Goal: Transaction & Acquisition: Book appointment/travel/reservation

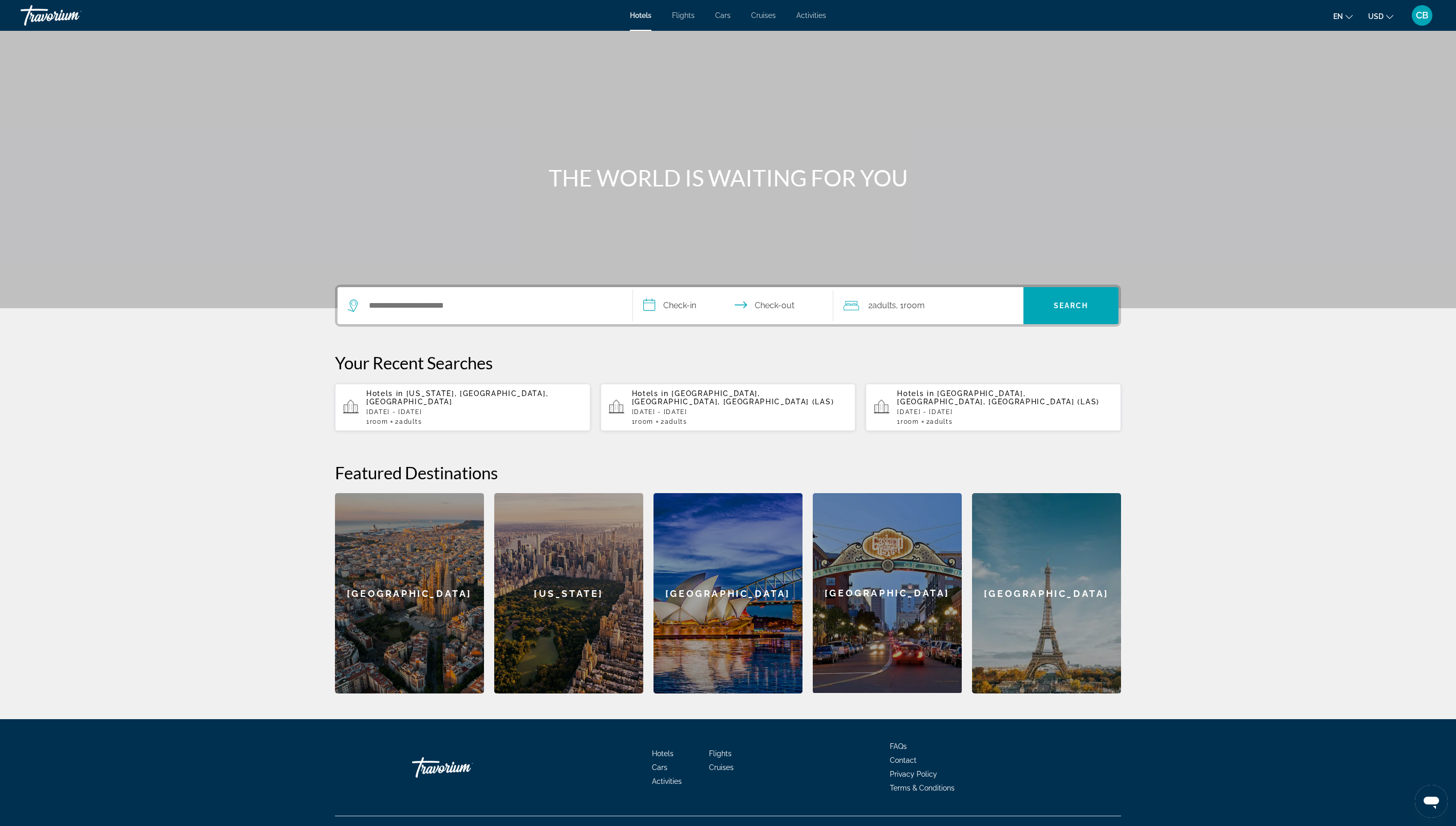
click at [766, 10] on div "Hotels Flights Cars Cruises Activities Hotels Flights Cars Cruises Activities e…" at bounding box center [728, 15] width 1456 height 27
click at [422, 585] on div "Barcelona" at bounding box center [409, 593] width 149 height 200
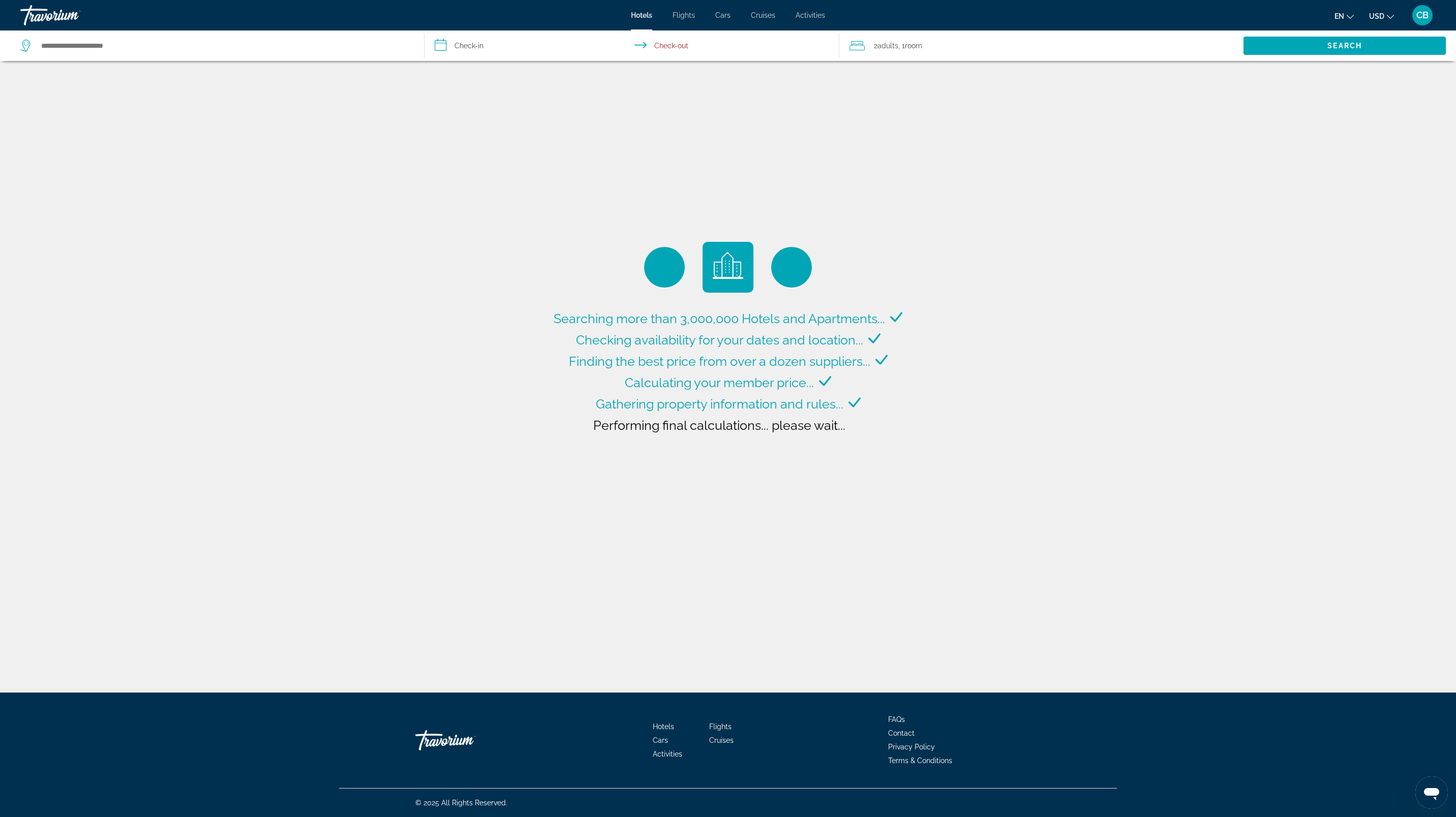
type input "**********"
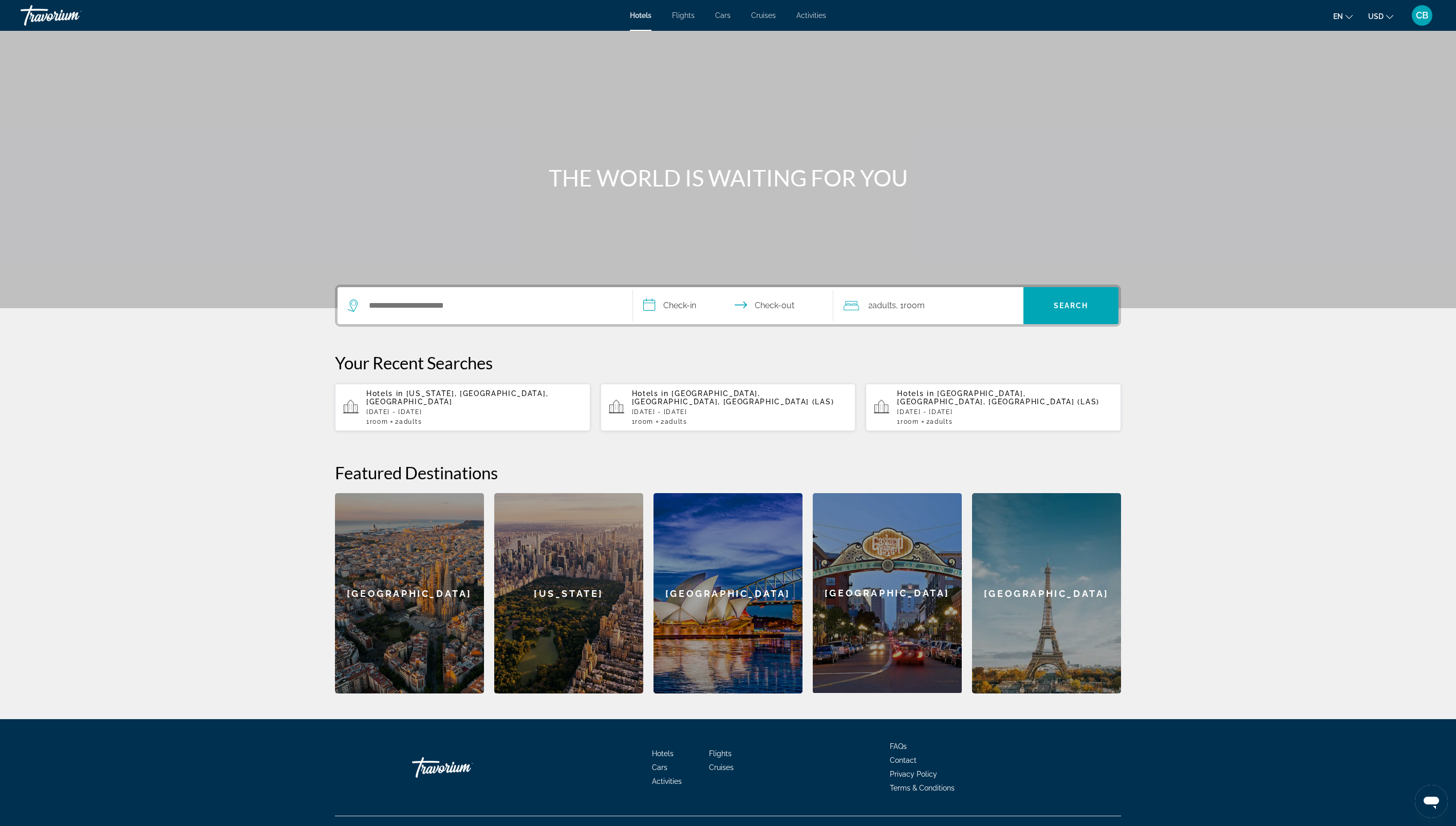
click at [812, 12] on span "Activities" at bounding box center [811, 15] width 30 height 8
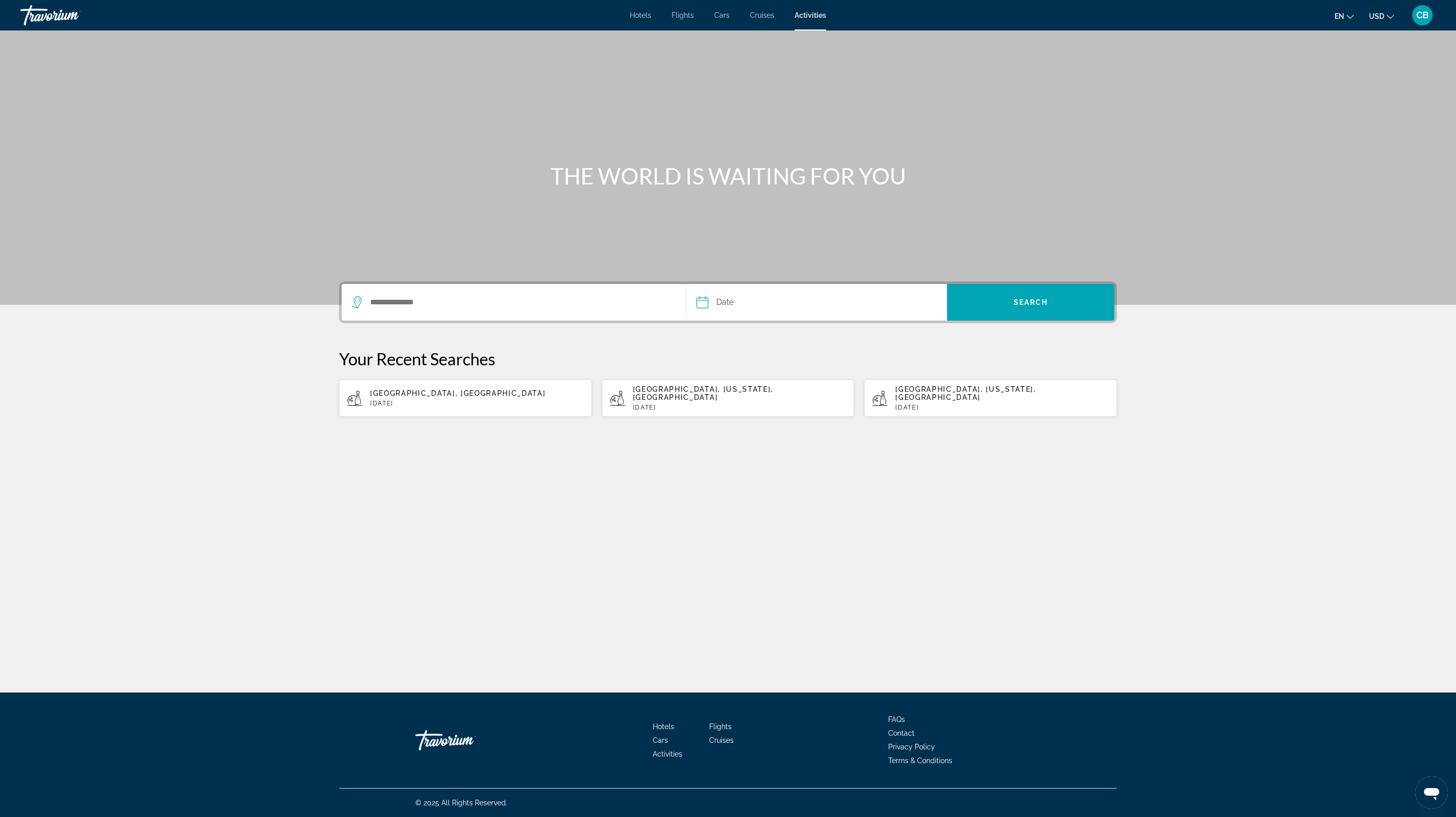
click at [417, 395] on div "Dubai, United Arab Emirates Tue, 12 Nov" at bounding box center [477, 398] width 214 height 18
type input "**********"
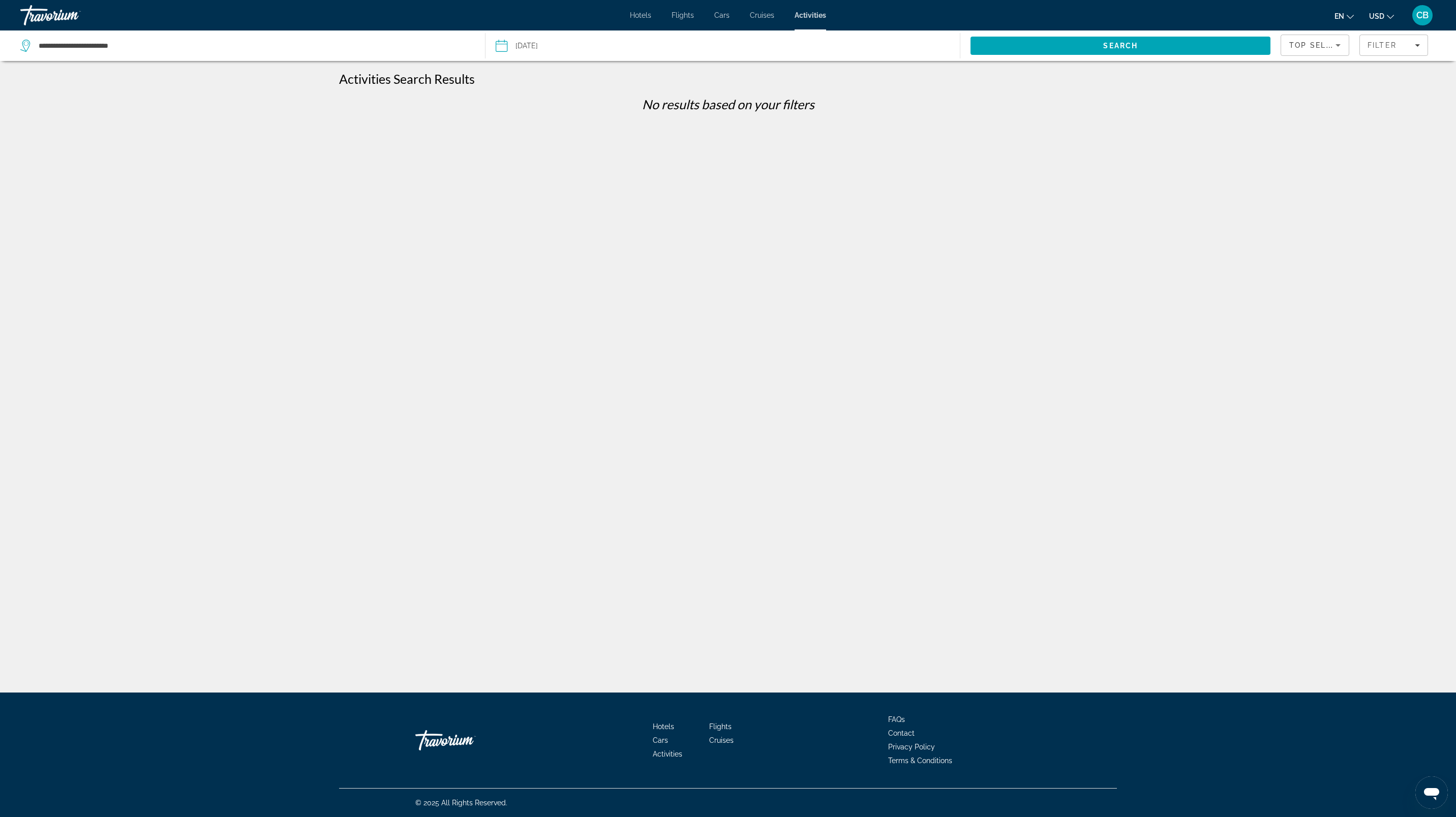
click at [568, 42] on input "Date: Nov 12, 2024" at bounding box center [611, 47] width 237 height 33
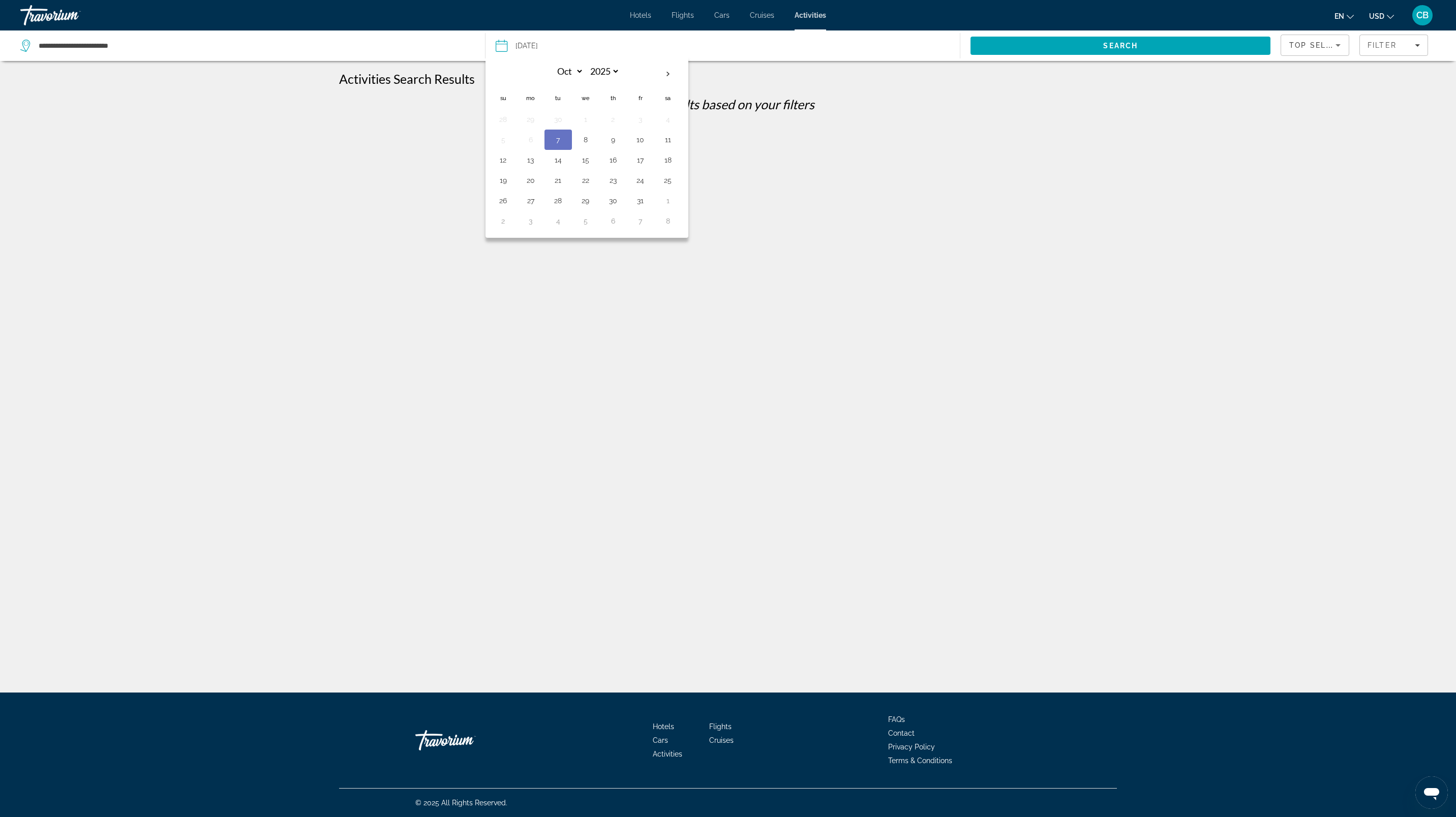
click at [674, 70] on th "Next month" at bounding box center [668, 74] width 27 height 23
select select "**"
click at [612, 164] on button "13" at bounding box center [612, 160] width 17 height 14
type input "**********"
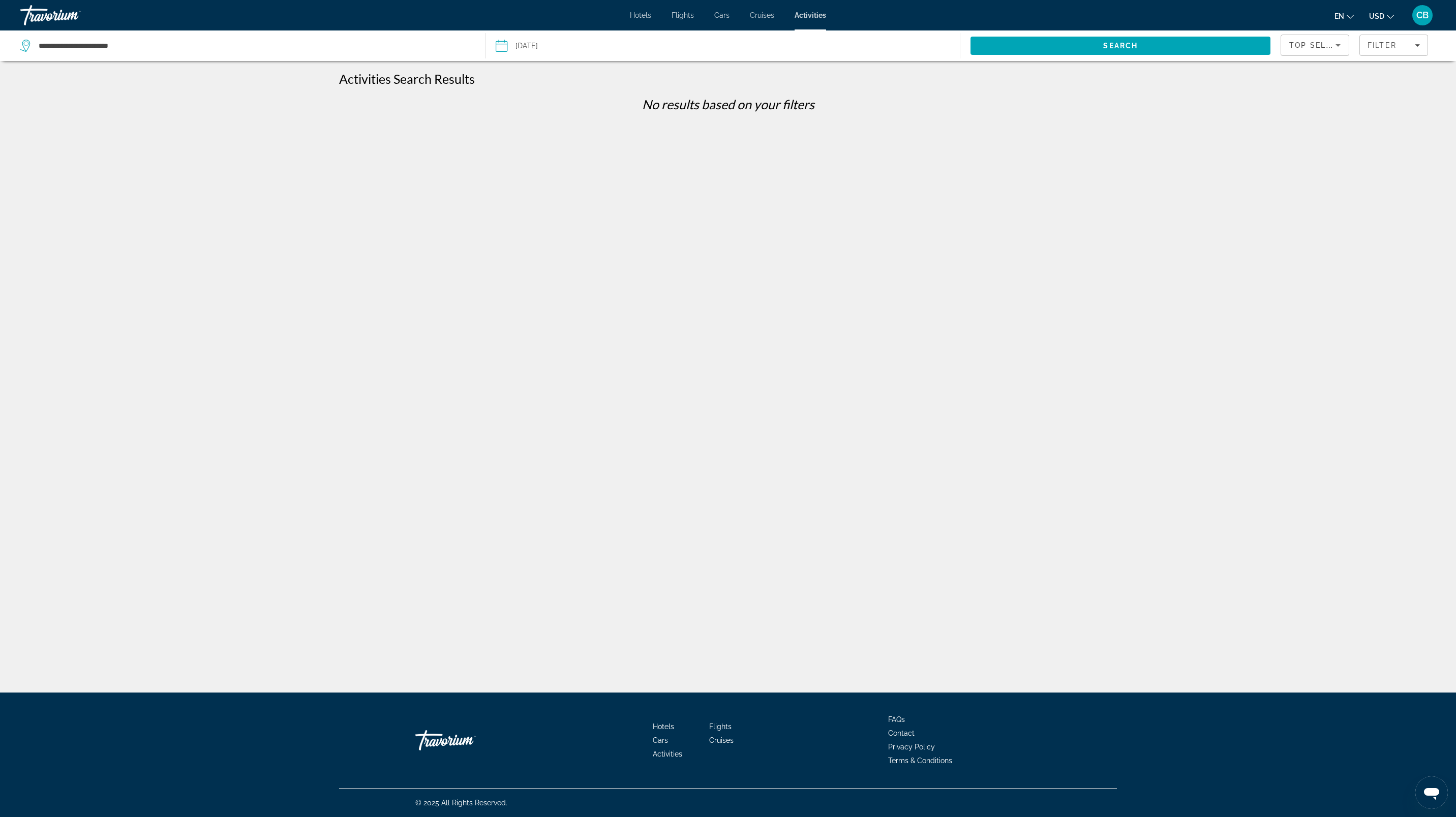
click at [1086, 39] on span "Search" at bounding box center [1120, 46] width 300 height 25
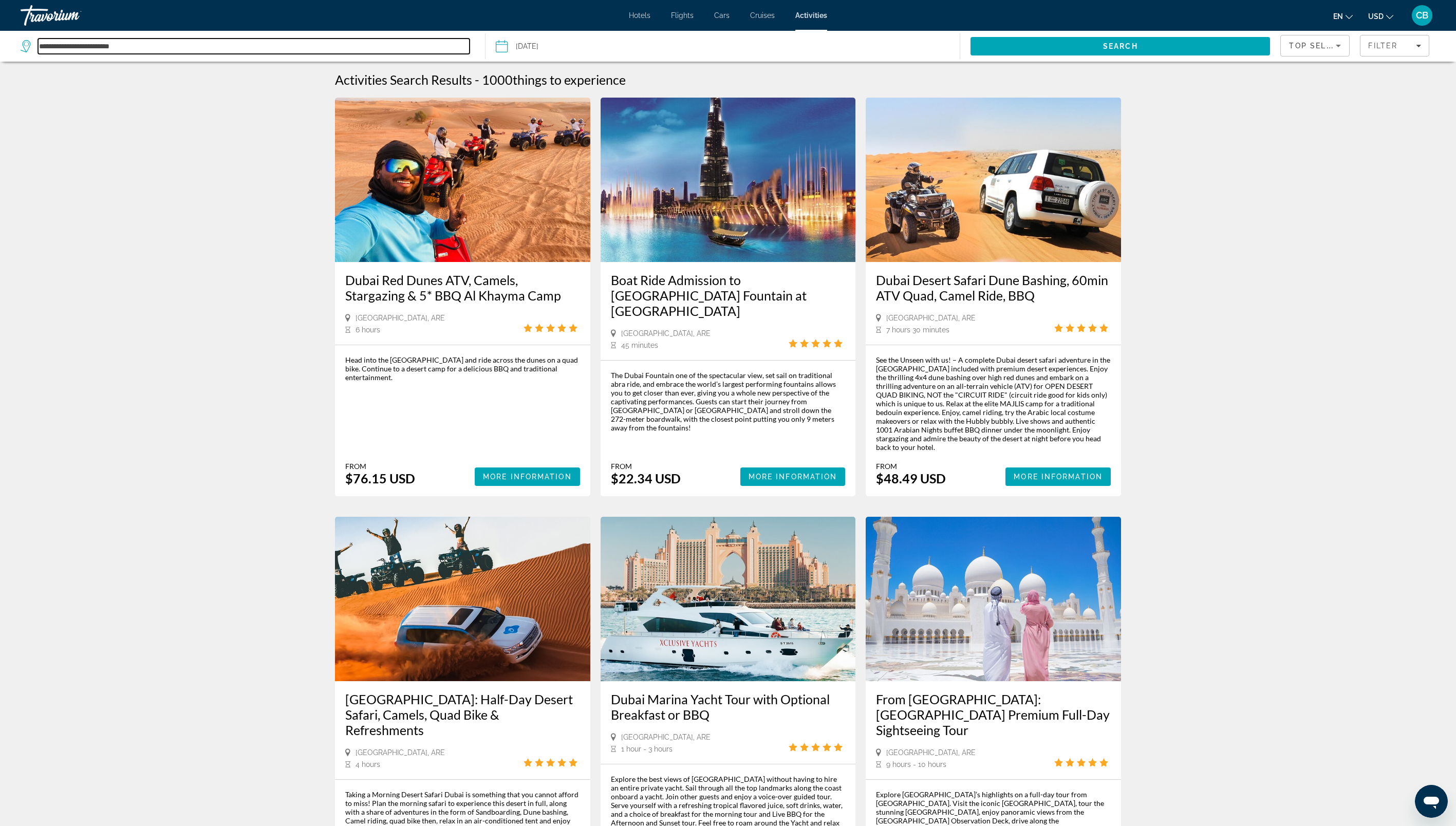
click at [224, 42] on input "**********" at bounding box center [253, 46] width 431 height 15
type input "*"
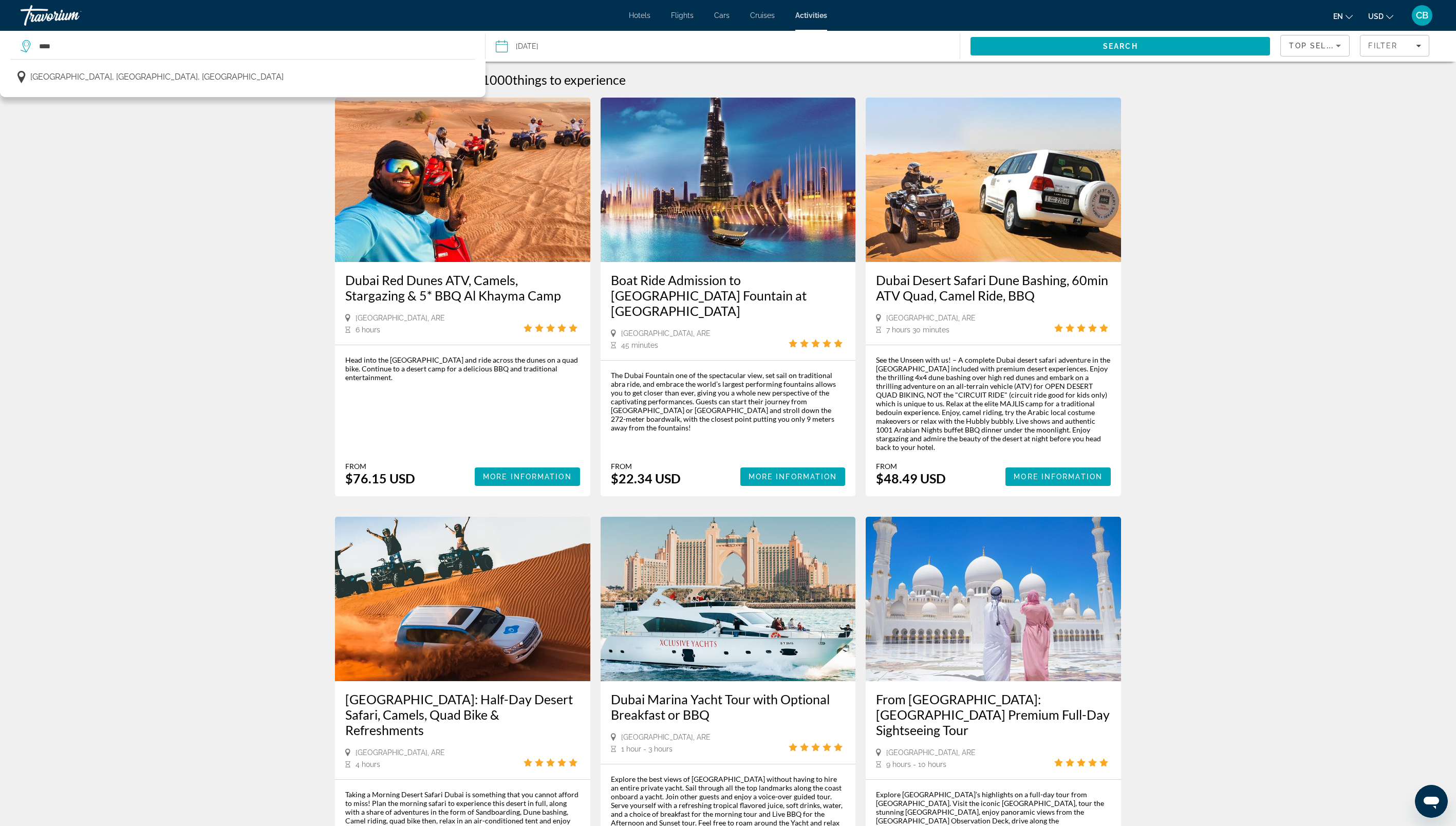
click at [60, 70] on span "Munich, Bavaria, Germany" at bounding box center [157, 77] width 253 height 14
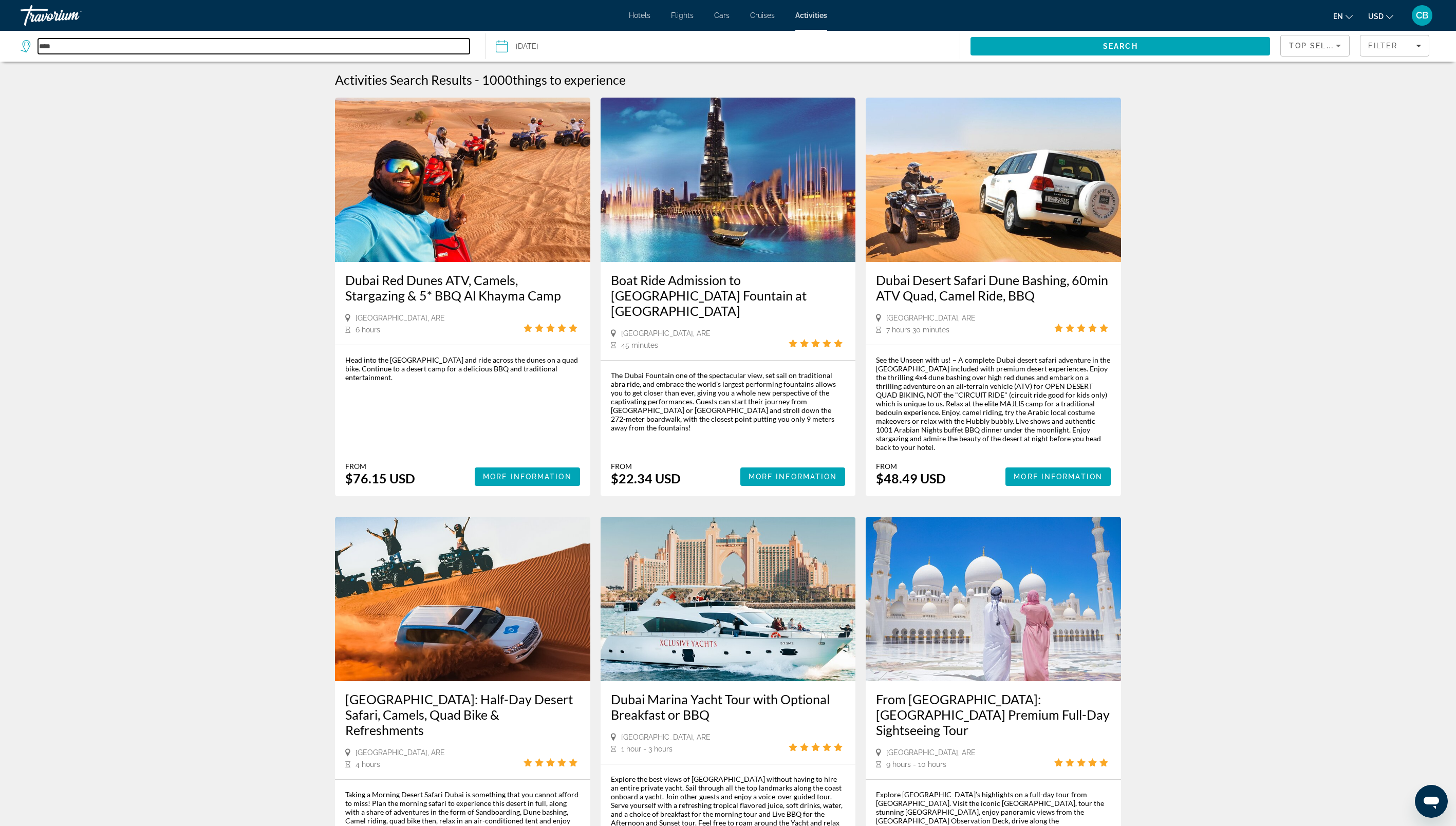
type input "**********"
click at [648, 43] on input "**********" at bounding box center [611, 48] width 236 height 34
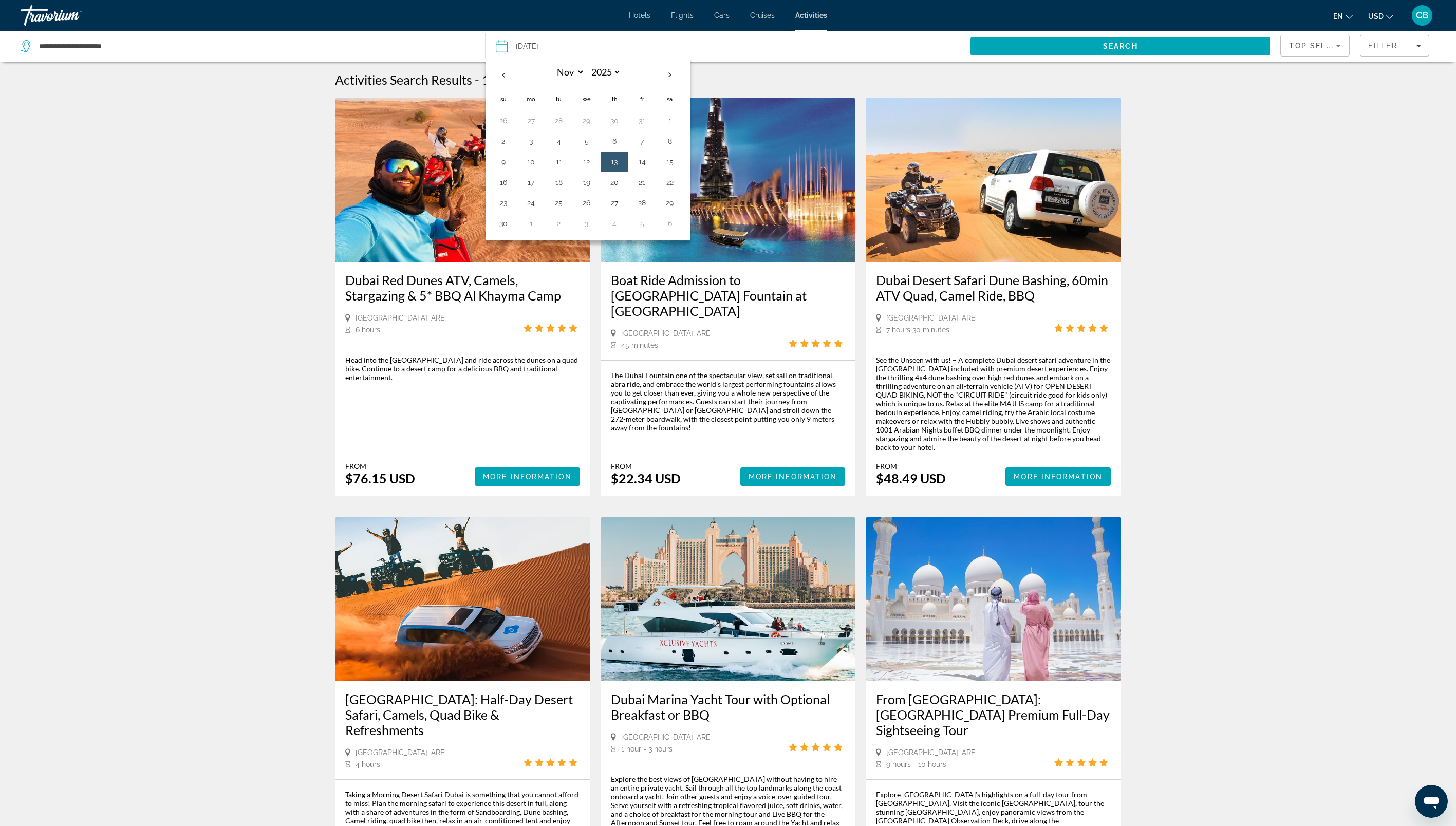
click at [670, 73] on th "Next month" at bounding box center [670, 75] width 27 height 23
select select "**"
click at [590, 115] on button "3" at bounding box center [586, 120] width 17 height 14
type input "**********"
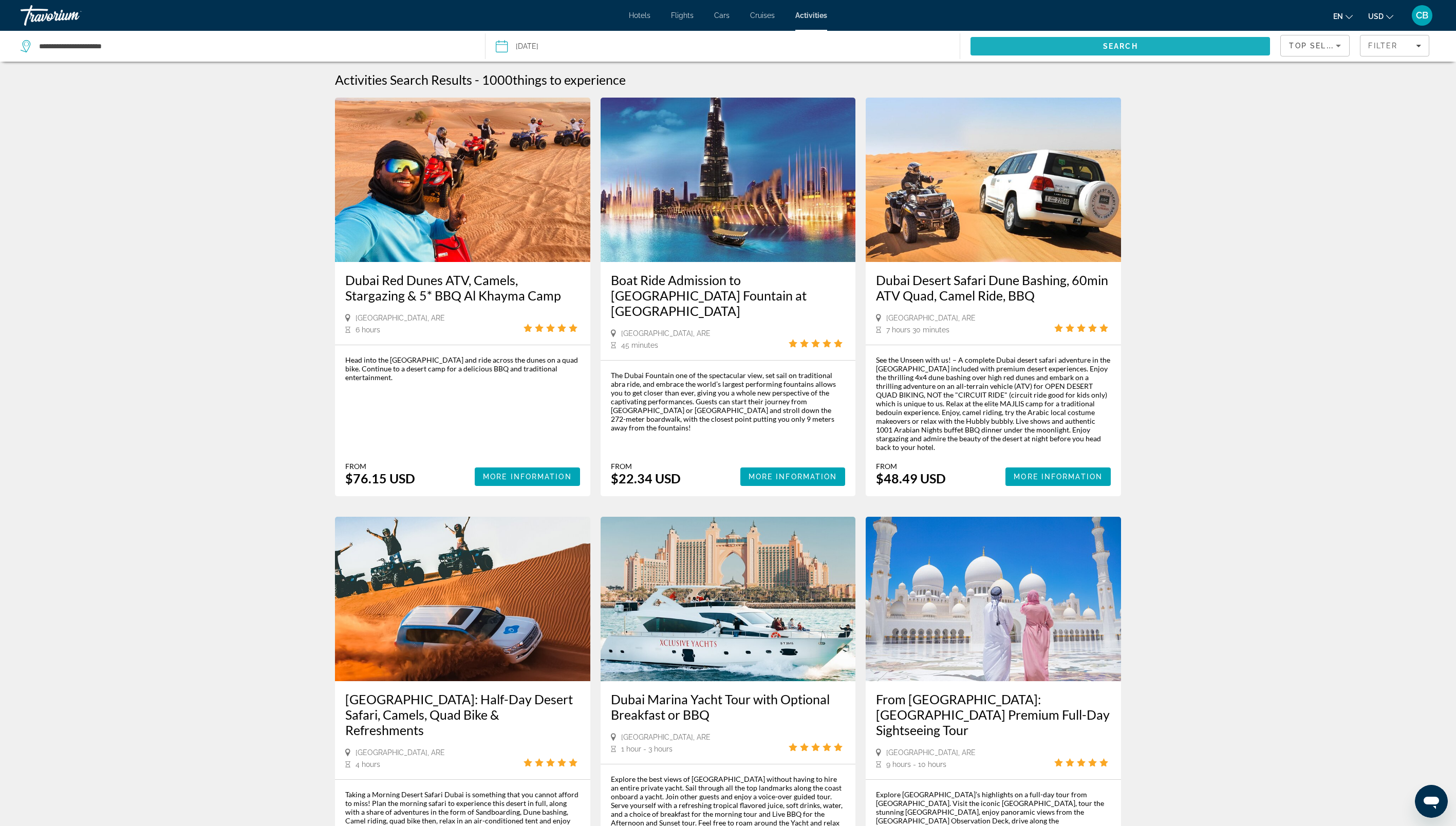
click at [1123, 43] on span "Search" at bounding box center [1120, 46] width 35 height 8
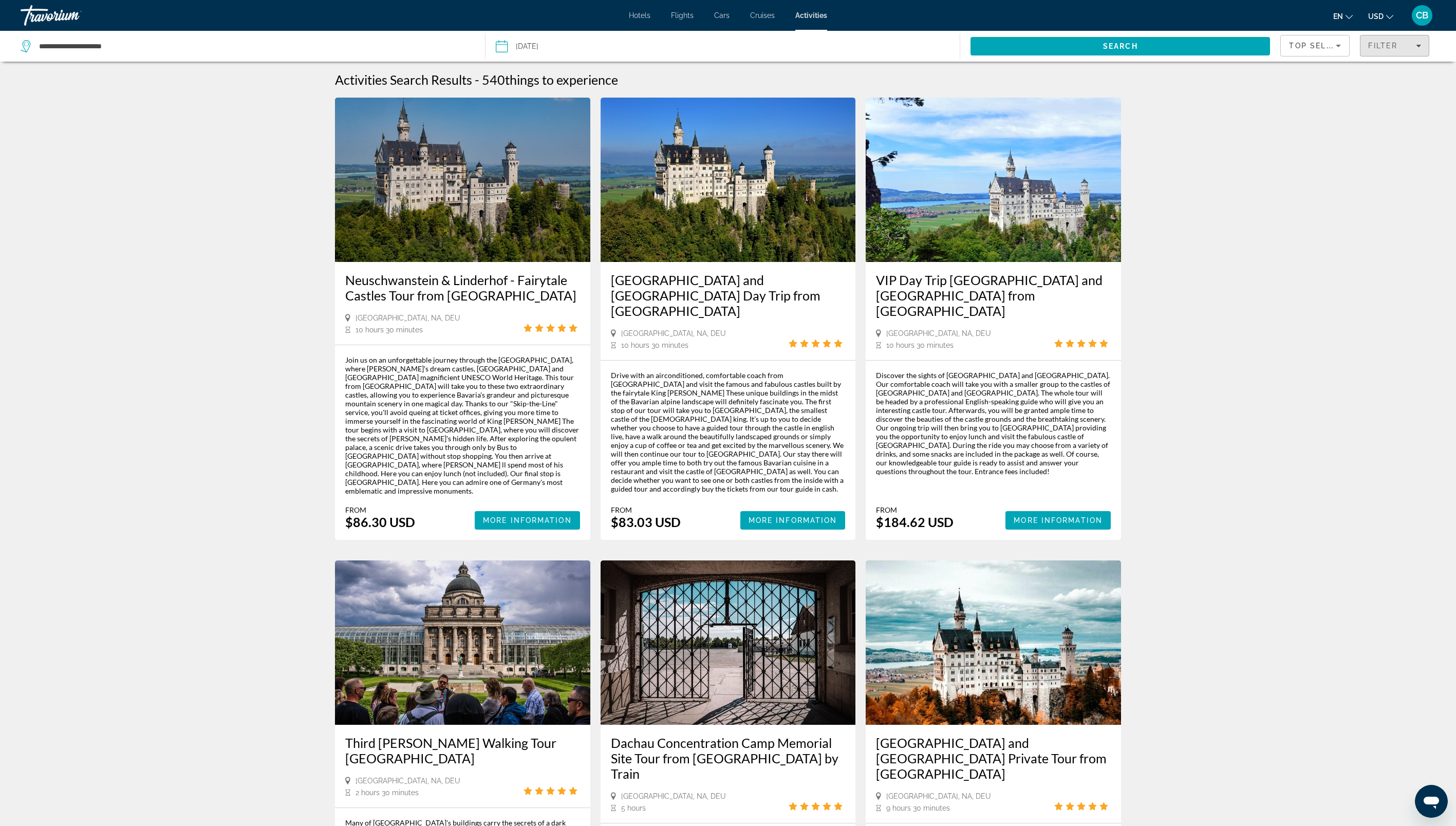
click at [1421, 48] on span "Filters" at bounding box center [1394, 46] width 68 height 25
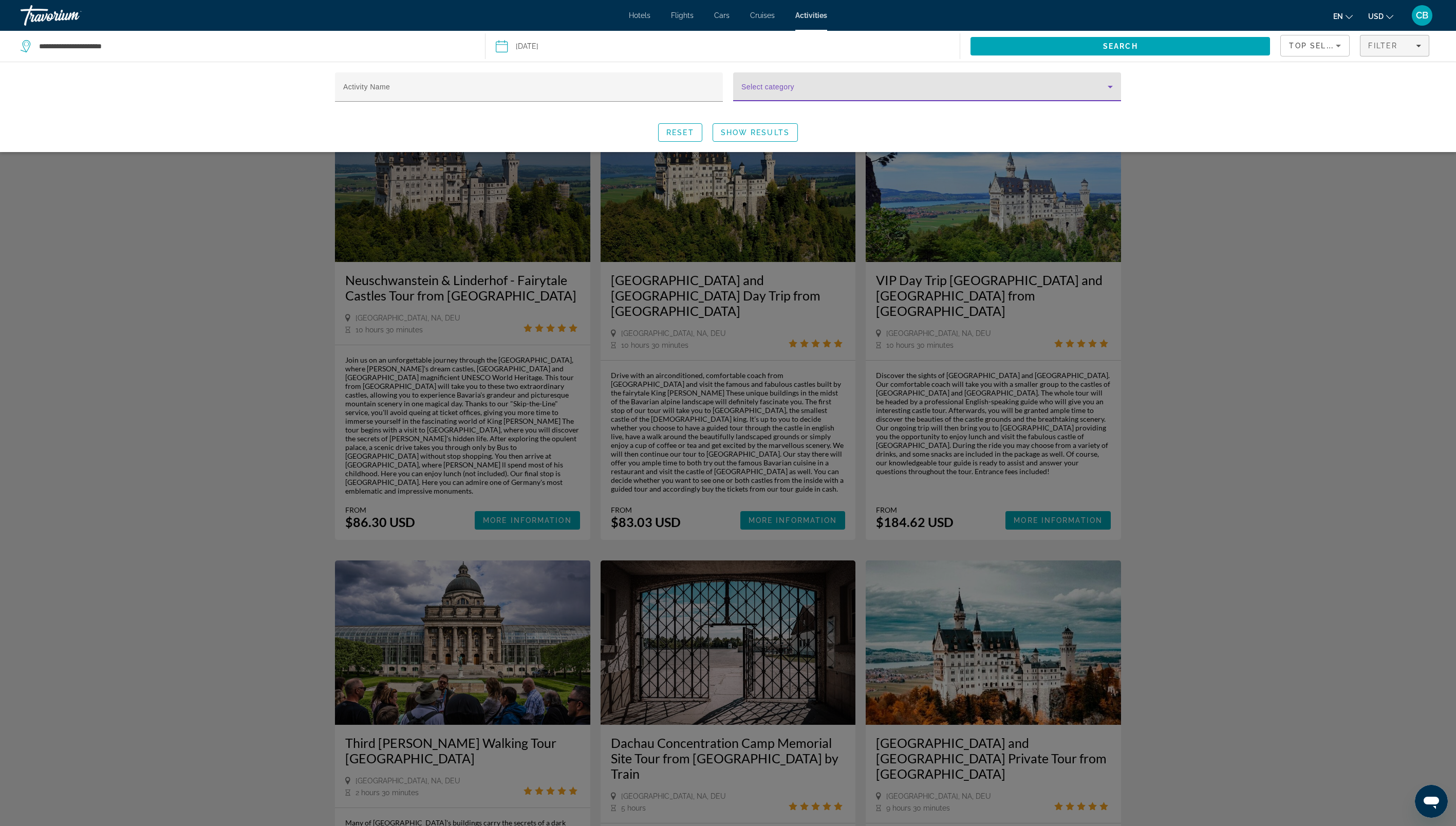
click at [1110, 90] on icon "Search widget" at bounding box center [1111, 87] width 12 height 12
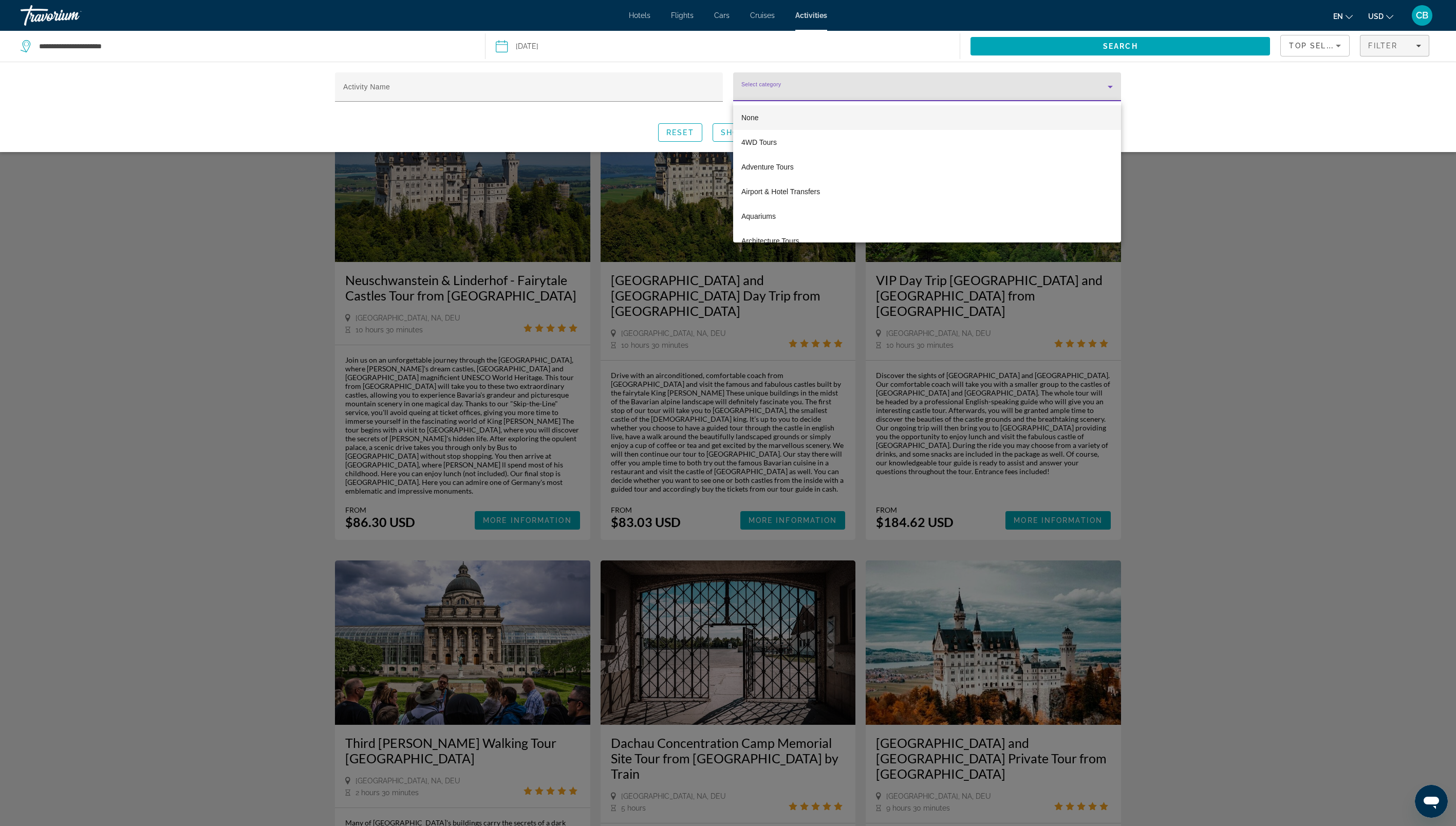
click at [1166, 189] on div at bounding box center [728, 413] width 1456 height 826
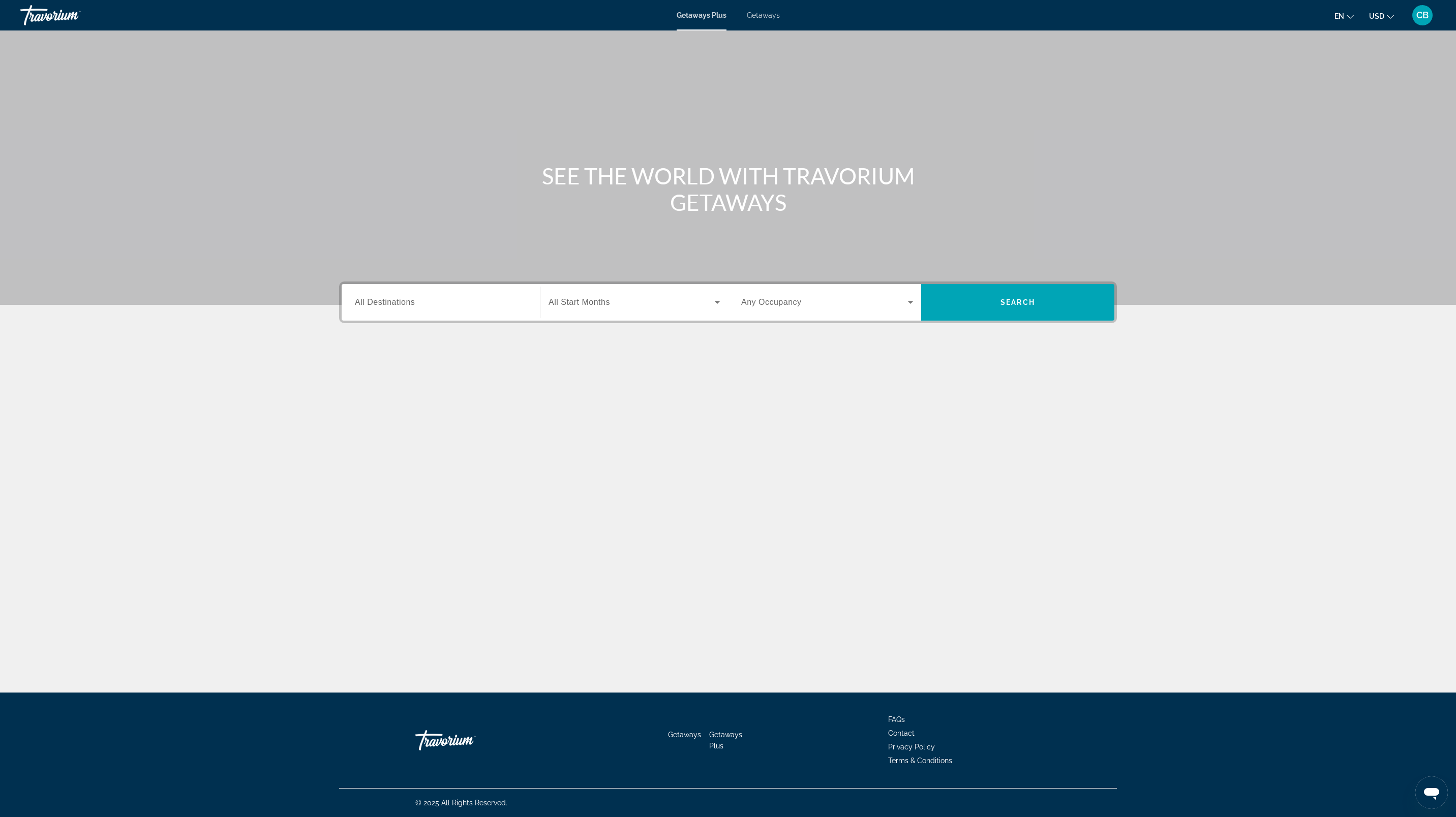
click at [1035, 298] on span "Search" at bounding box center [1017, 302] width 193 height 25
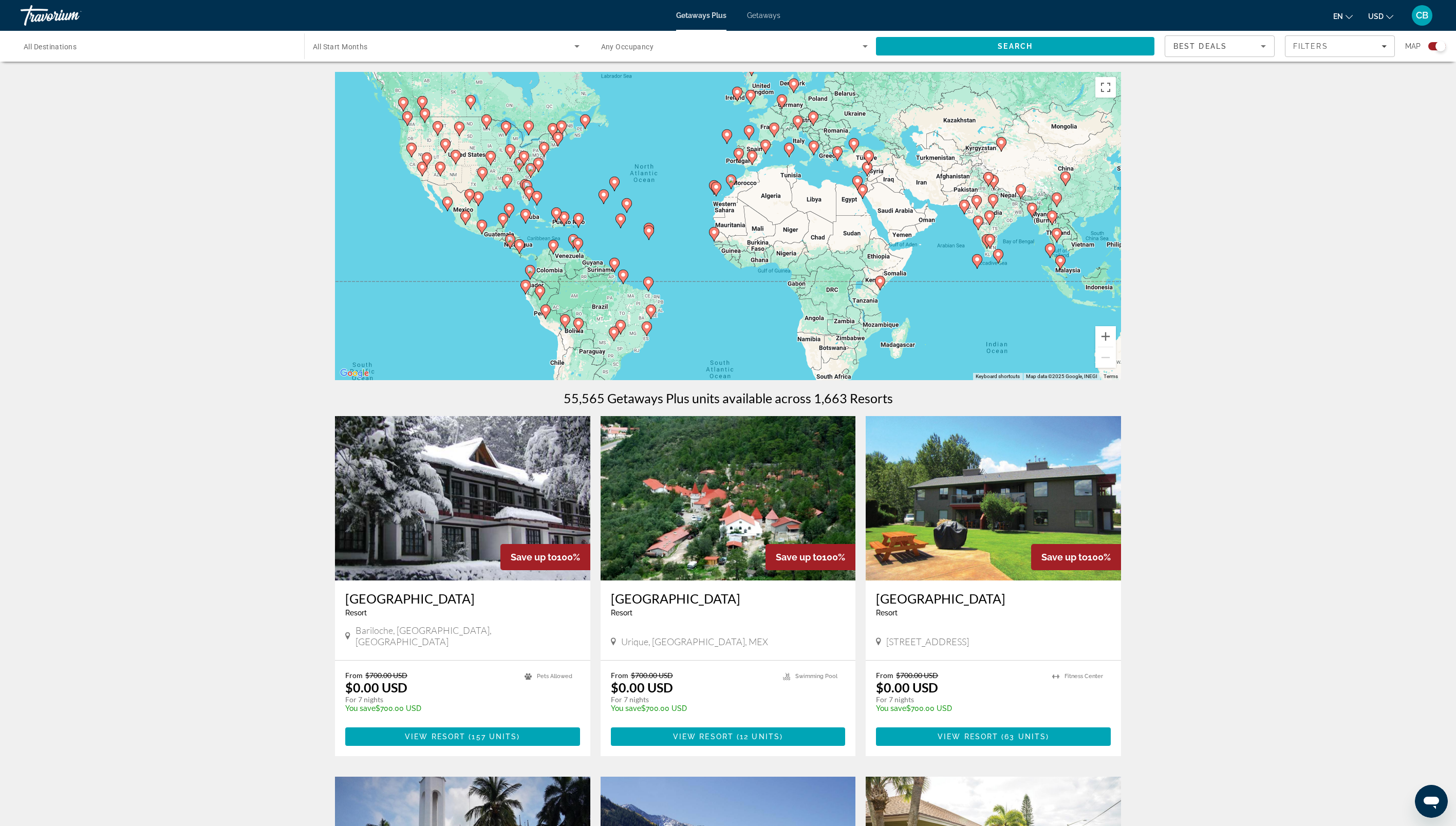
drag, startPoint x: 732, startPoint y: 289, endPoint x: 675, endPoint y: 251, distance: 68.5
click at [675, 251] on div "To activate drag with keyboard, press Alt + Enter. Once in keyboard drag state,…" at bounding box center [728, 226] width 786 height 308
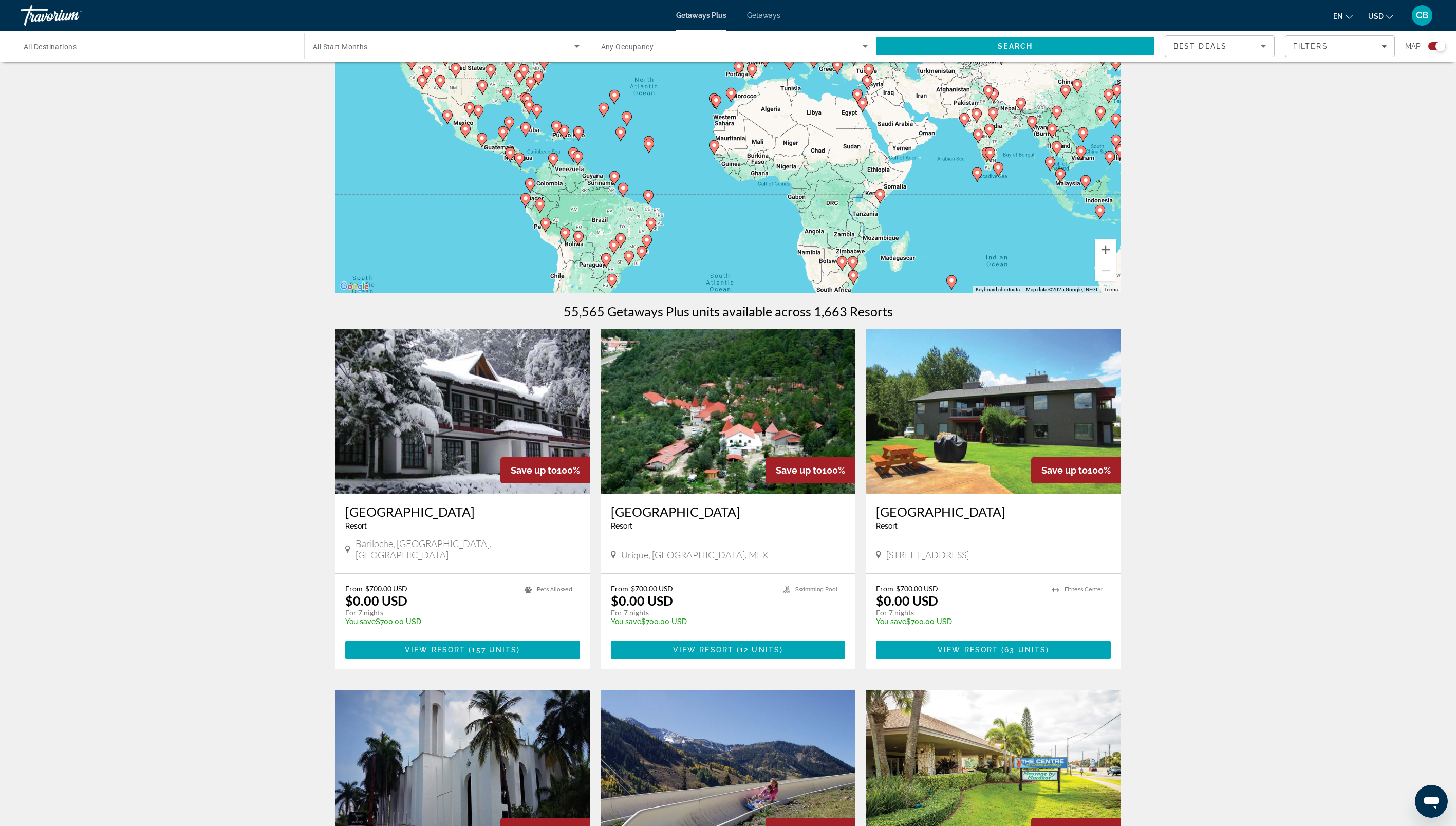
scroll to position [103, 0]
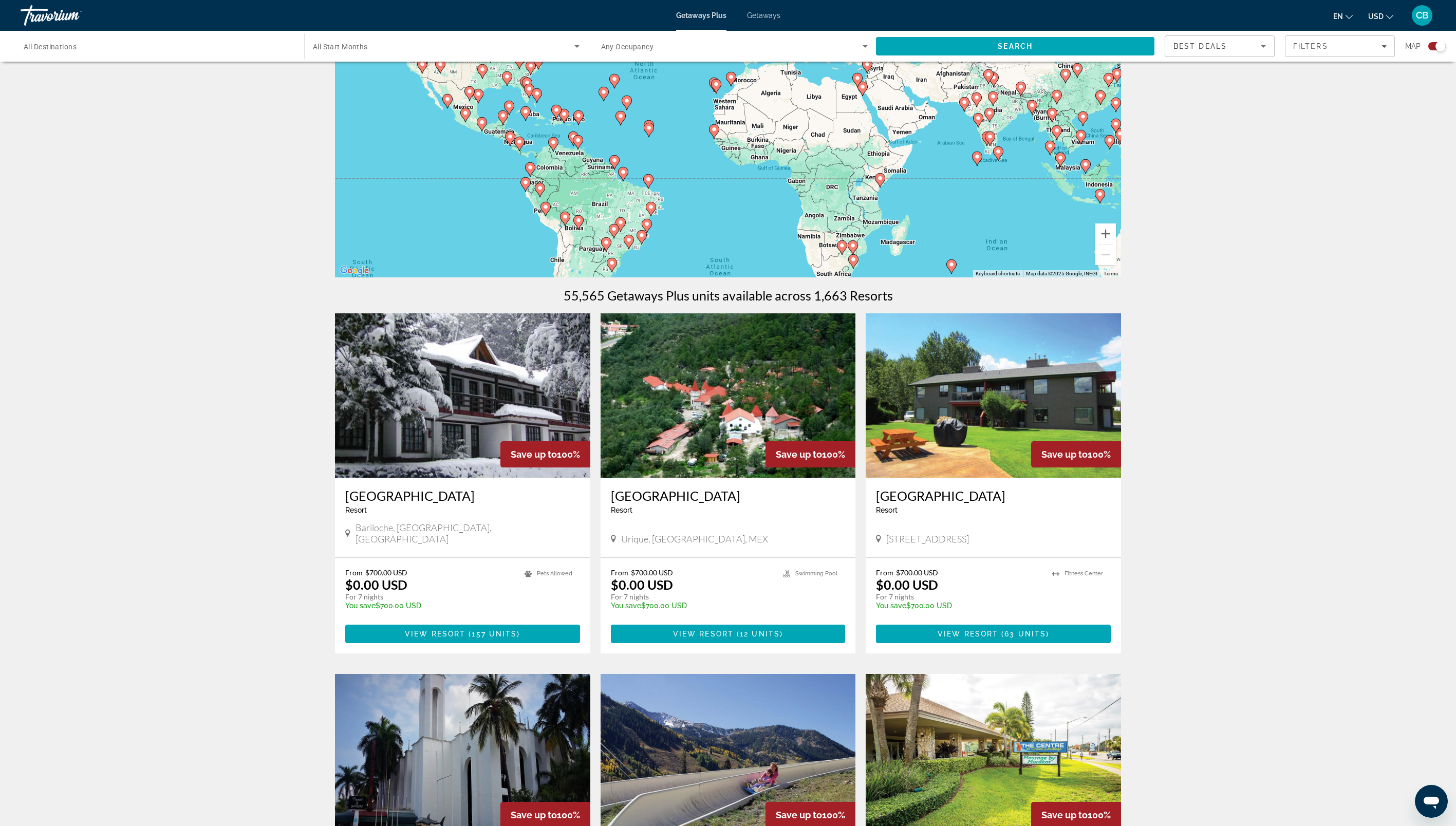
click at [605, 241] on image "Main content" at bounding box center [606, 242] width 6 height 6
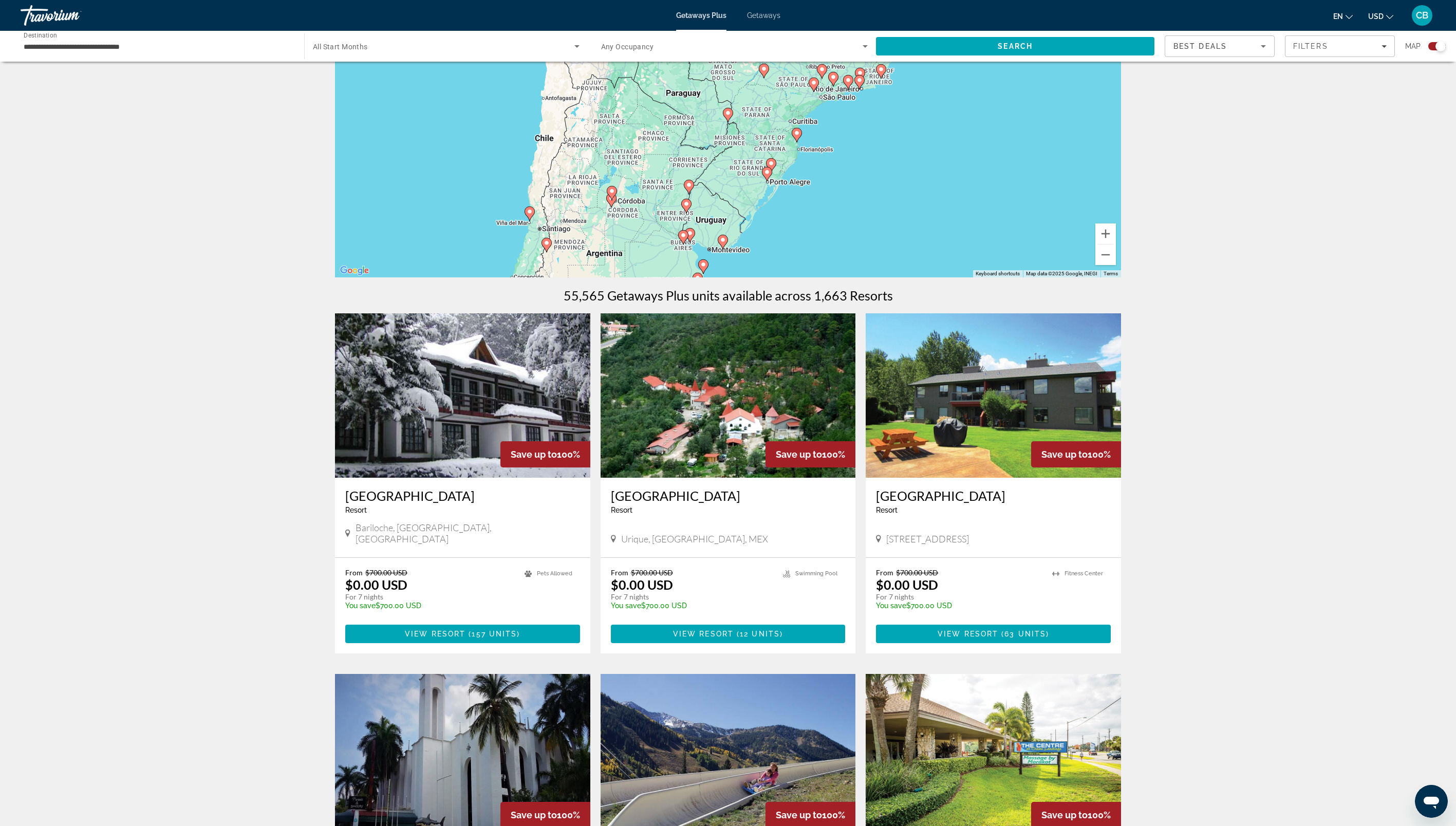
scroll to position [0, 0]
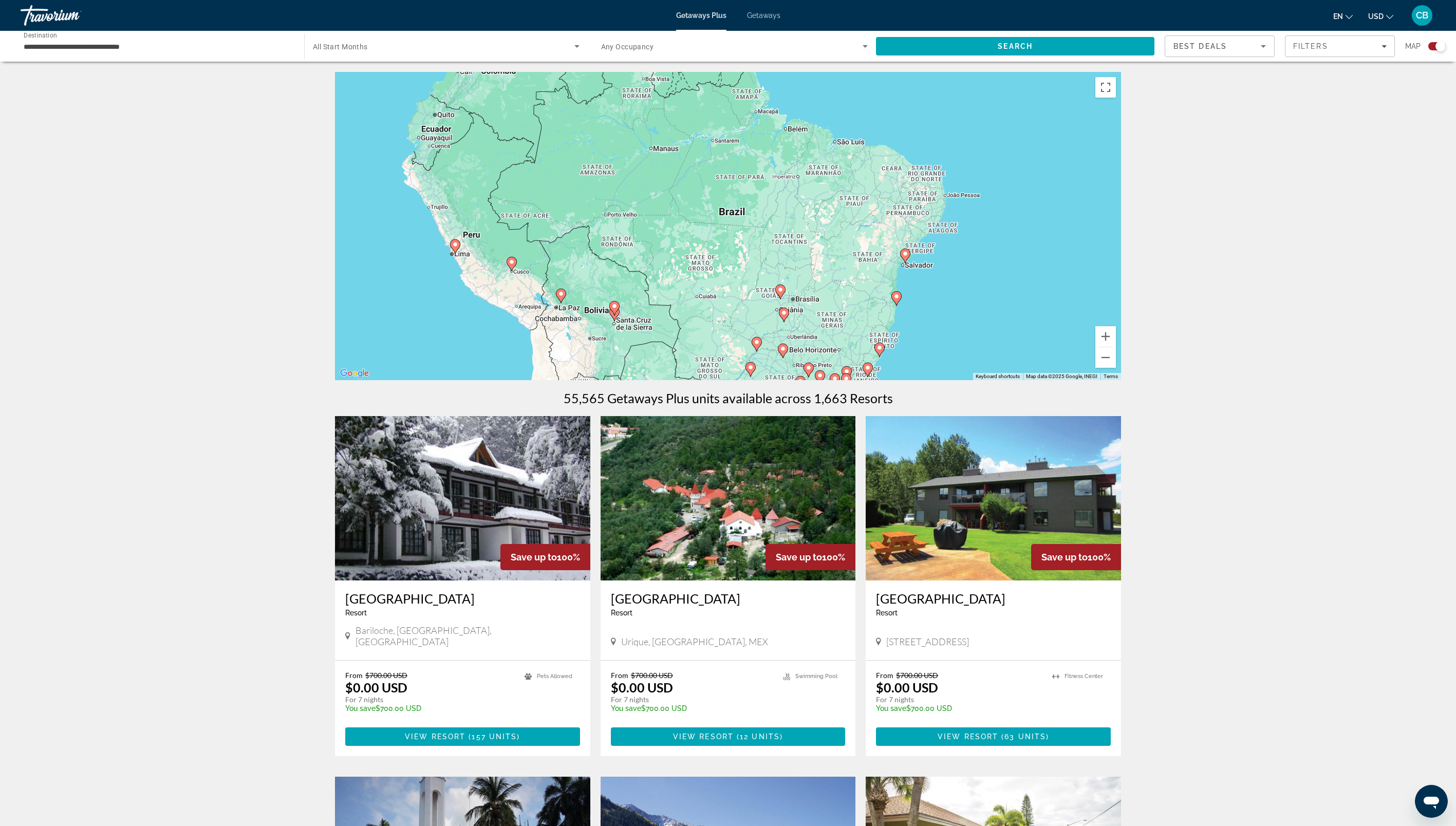
drag, startPoint x: 714, startPoint y: 142, endPoint x: 713, endPoint y: 296, distance: 154.0
click at [701, 335] on div "To activate drag with keyboard, press Alt + Enter. Once in keyboard drag state,…" at bounding box center [728, 226] width 786 height 308
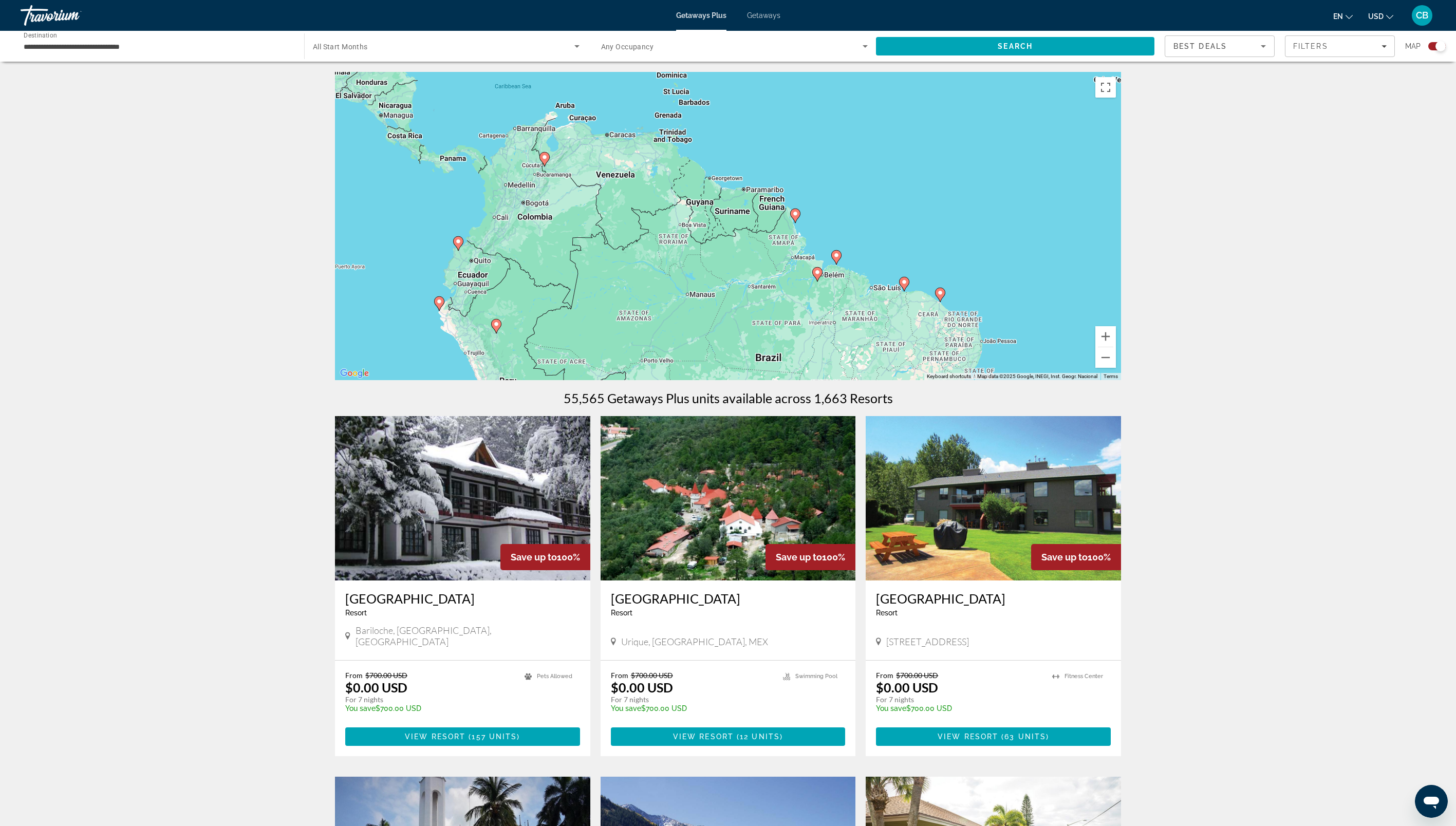
drag, startPoint x: 706, startPoint y: 138, endPoint x: 740, endPoint y: 289, distance: 154.8
click at [740, 289] on div "To activate drag with keyboard, press Alt + Enter. Once in keyboard drag state,…" at bounding box center [728, 226] width 786 height 308
click at [428, 146] on image "Main content" at bounding box center [428, 146] width 6 height 6
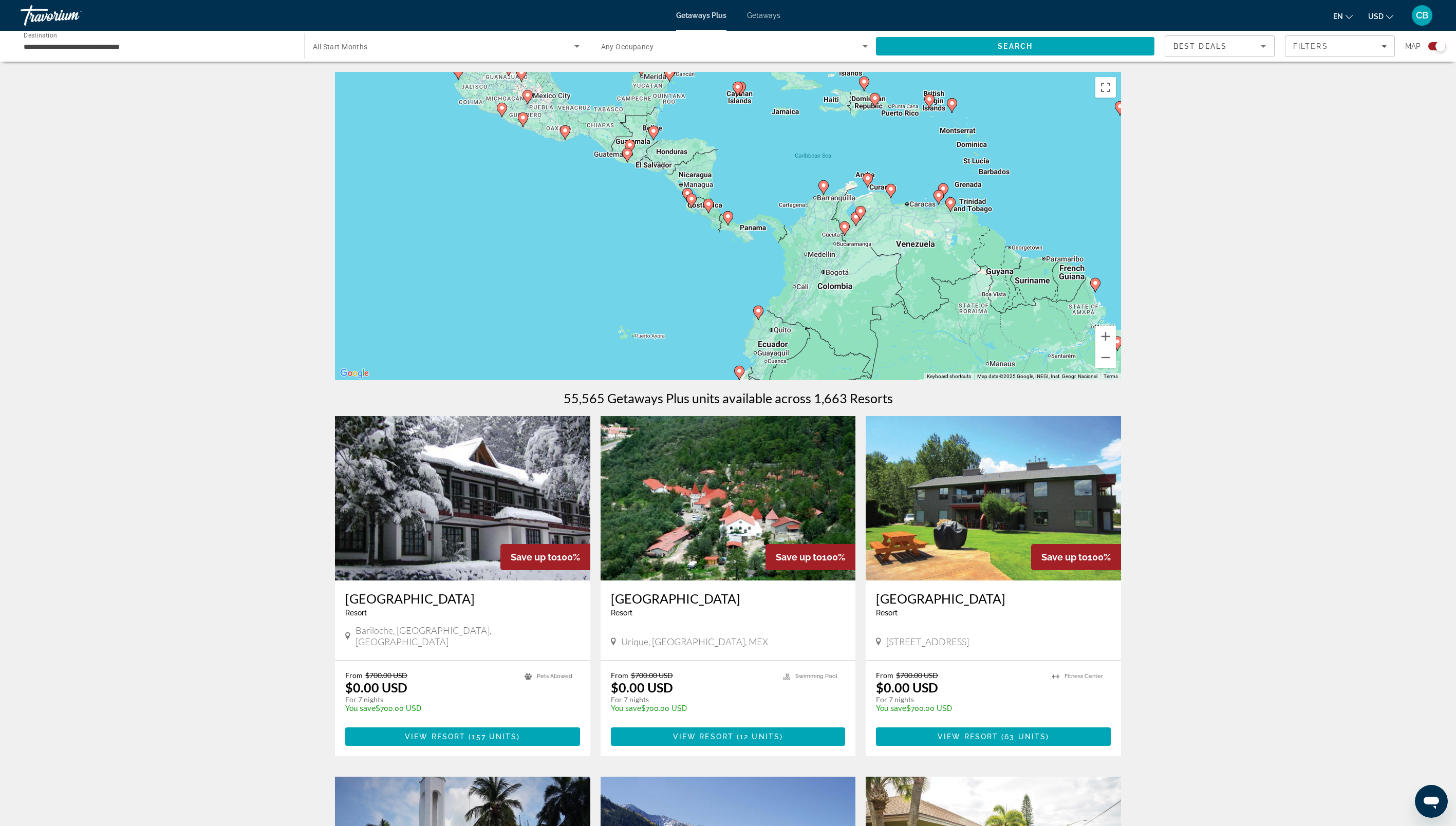
click at [727, 219] on image "Main content" at bounding box center [728, 216] width 6 height 6
type input "**********"
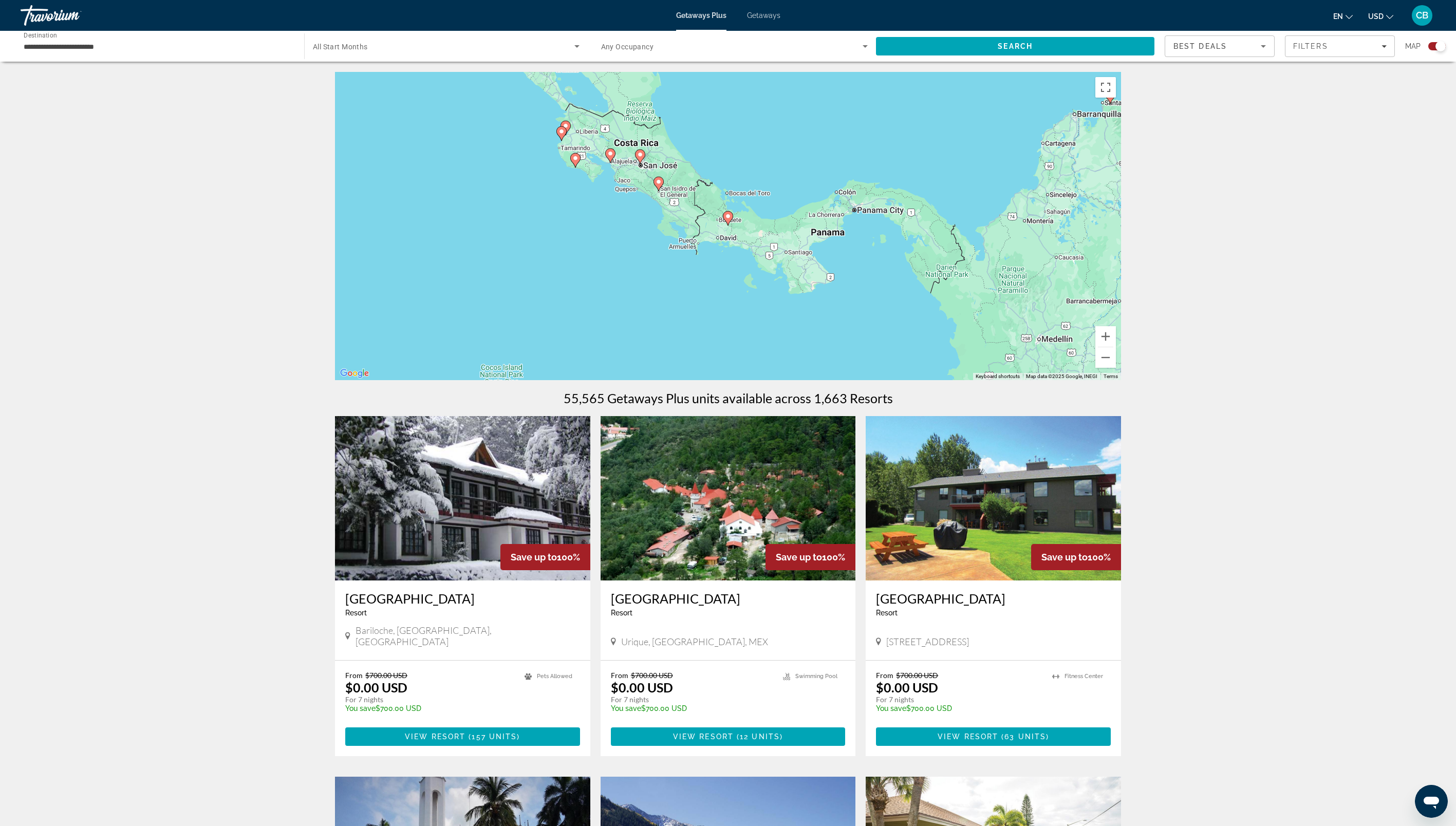
click at [727, 215] on image "Main content" at bounding box center [728, 216] width 6 height 6
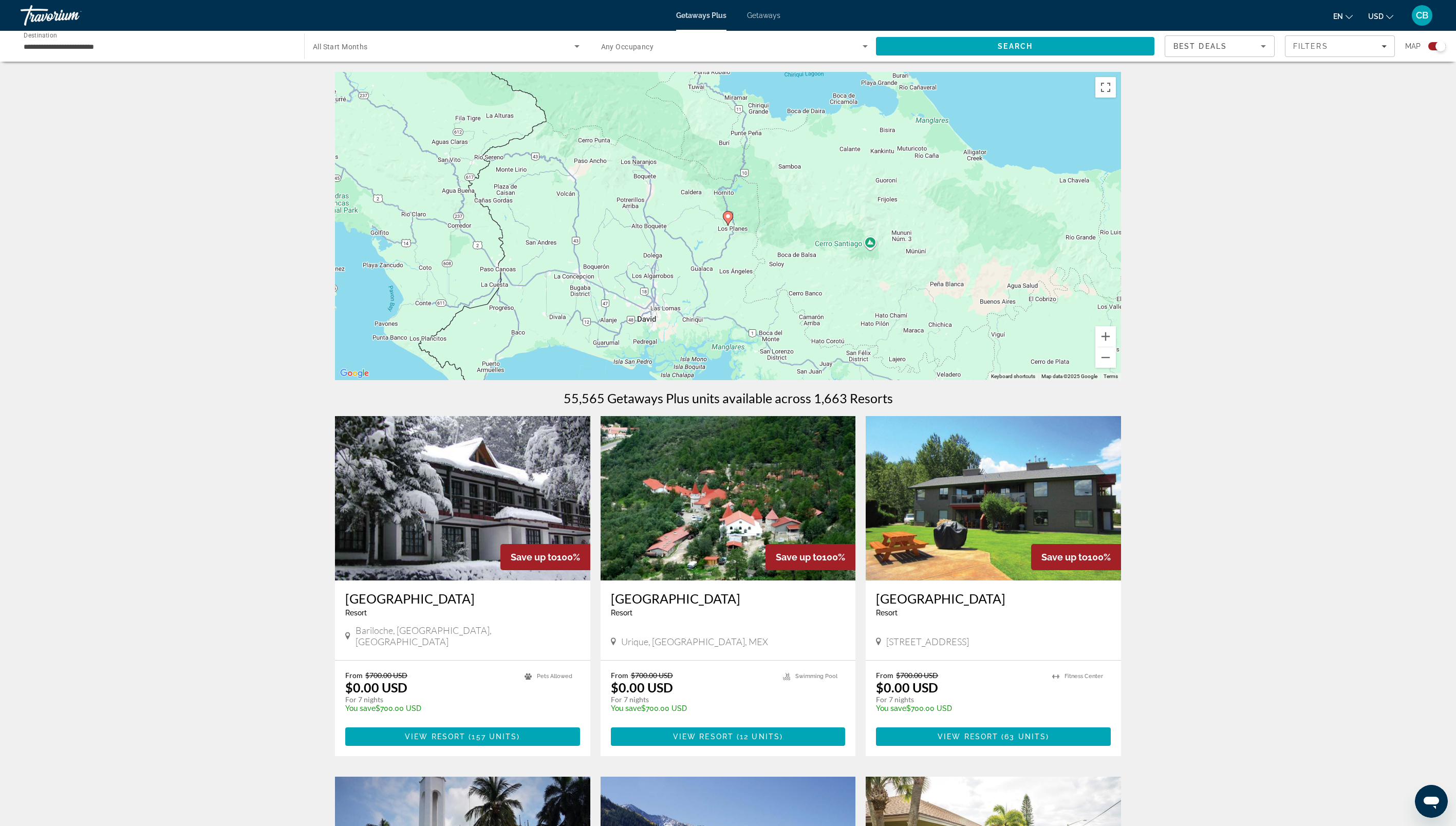
click at [730, 216] on image "Main content" at bounding box center [728, 216] width 6 height 6
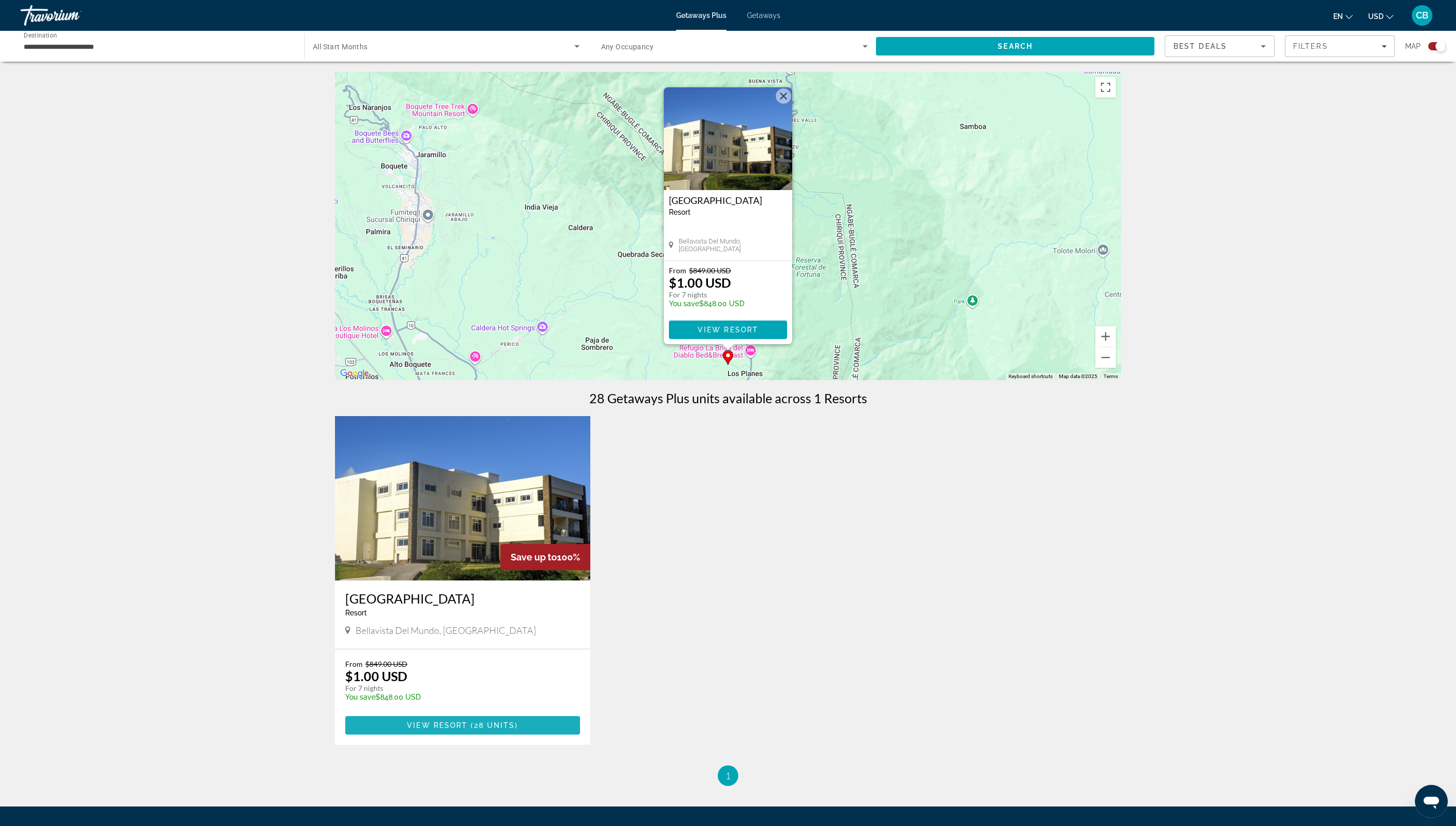
click at [446, 722] on span "View Resort" at bounding box center [438, 725] width 60 height 8
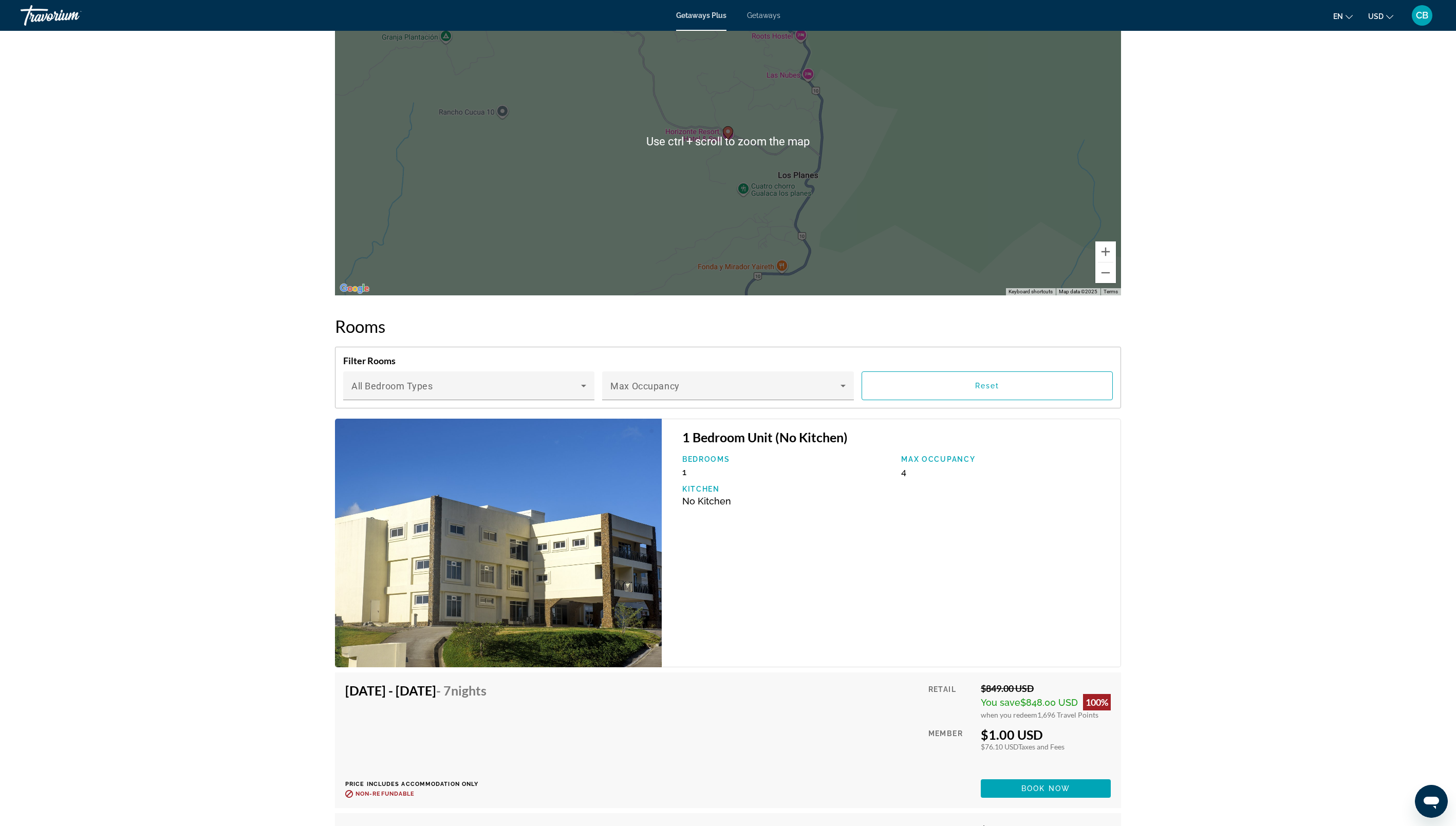
scroll to position [1386, 0]
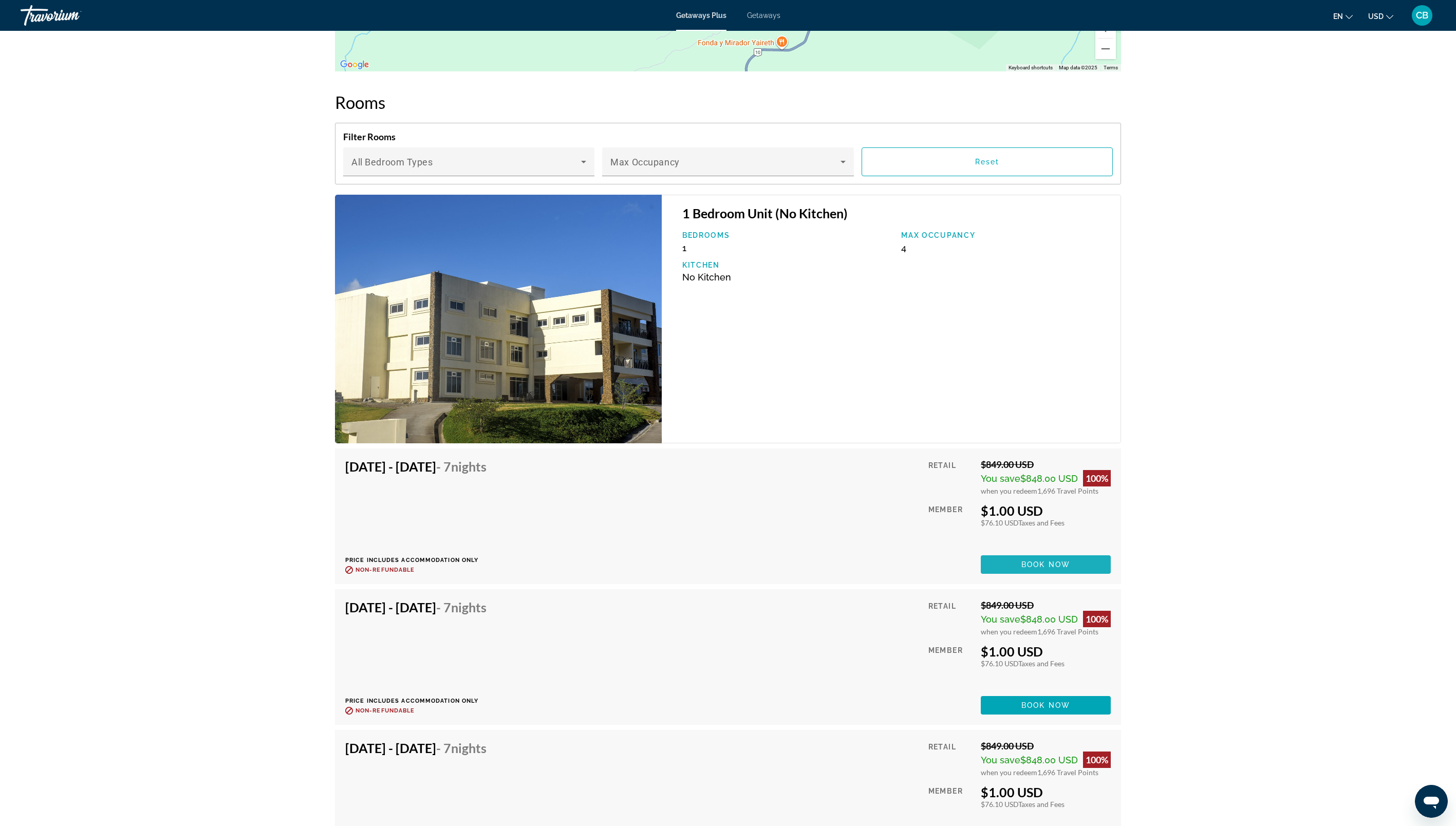
click at [1042, 560] on span "Book now" at bounding box center [1045, 564] width 49 height 8
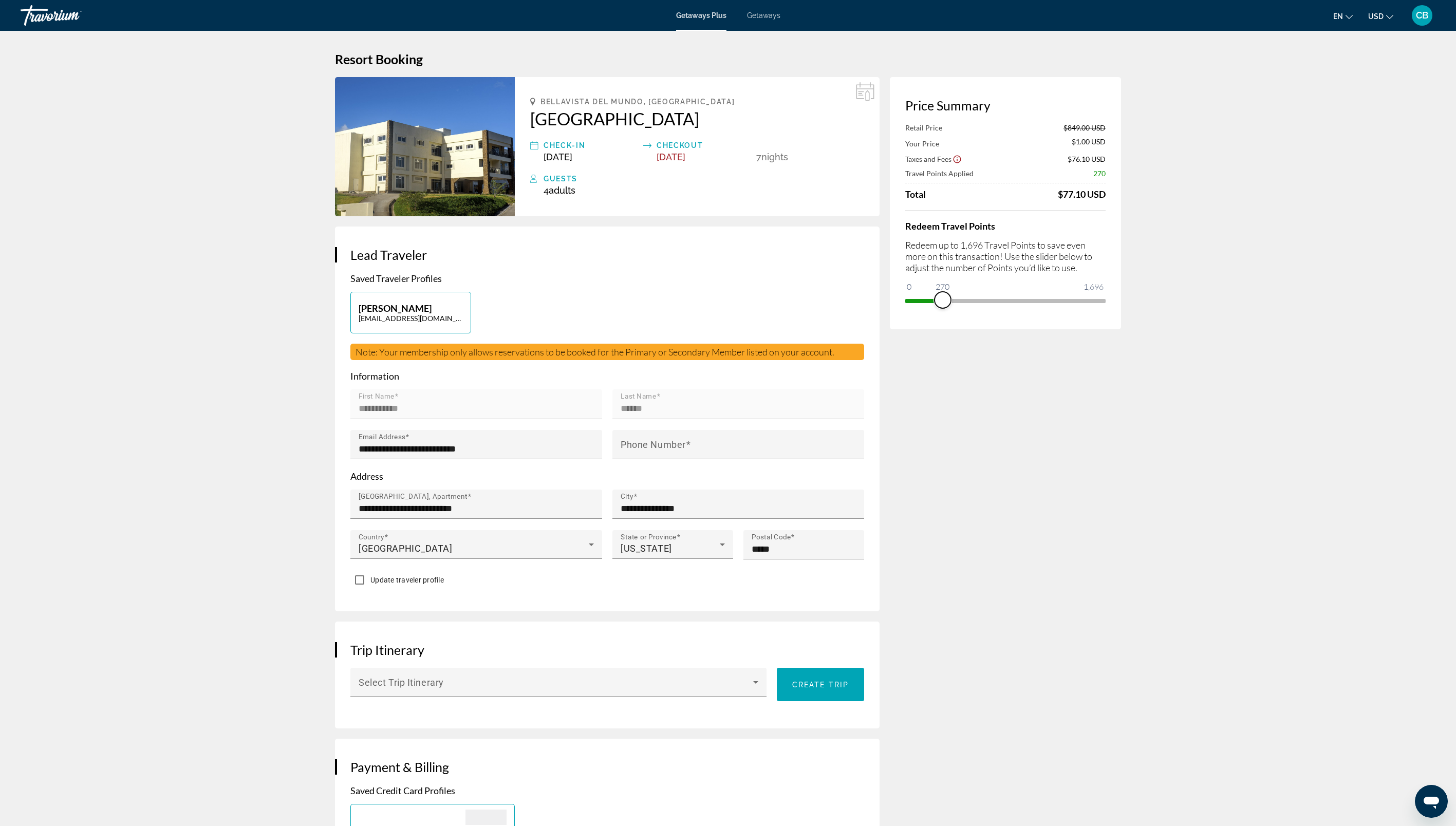
drag, startPoint x: 1100, startPoint y: 299, endPoint x: 943, endPoint y: 305, distance: 157.1
click at [943, 305] on span "ngx-slider" at bounding box center [942, 300] width 17 height 17
drag, startPoint x: 940, startPoint y: 297, endPoint x: 880, endPoint y: 299, distance: 60.0
drag, startPoint x: 912, startPoint y: 267, endPoint x: 1141, endPoint y: 292, distance: 230.4
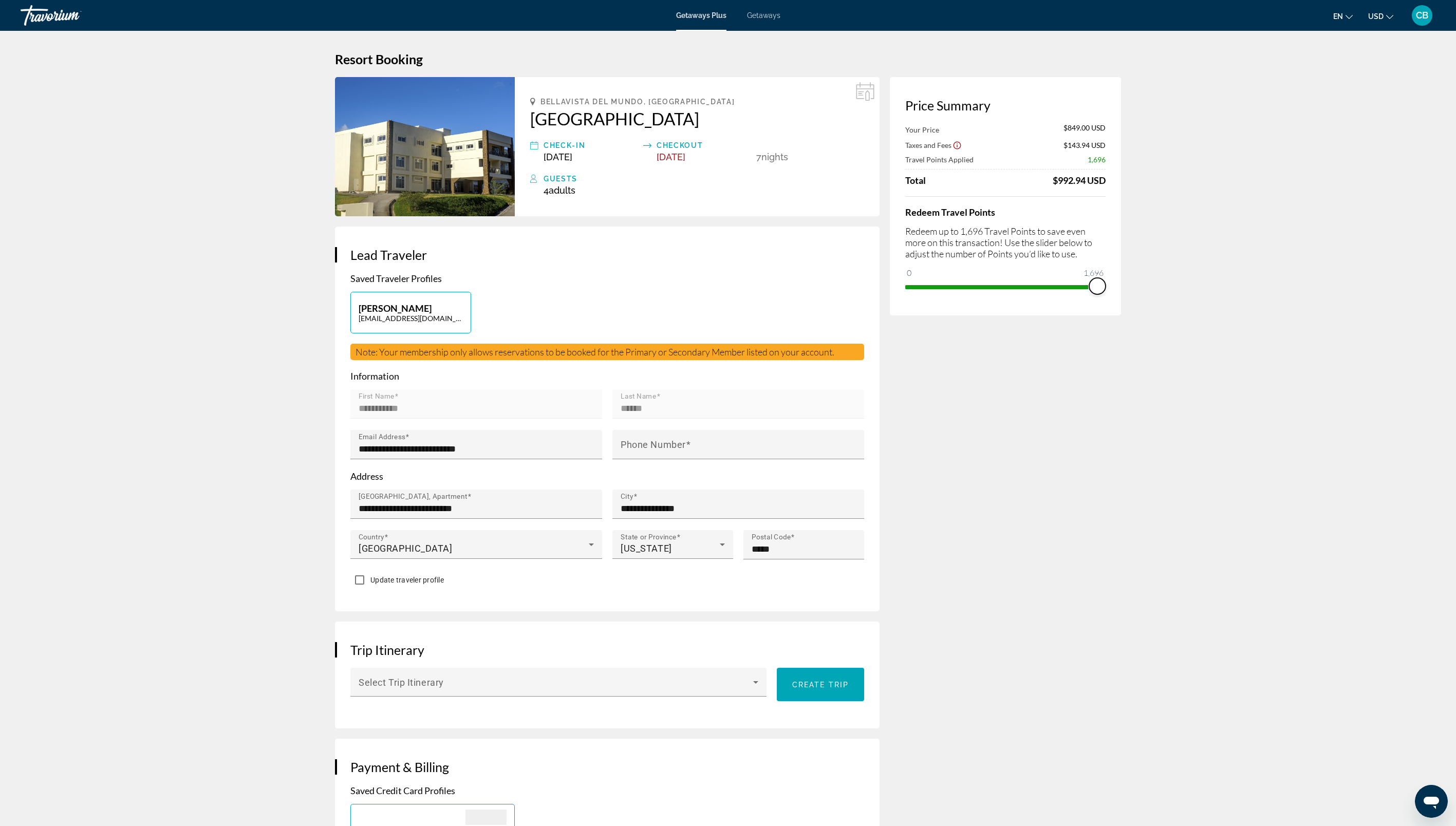
drag, startPoint x: 1099, startPoint y: 295, endPoint x: 1130, endPoint y: 293, distance: 31.1
click at [1119, 296] on div "Price Summary Retail Price $849.00 USD Your Price $1.00 USD Taxes and Fees $76.…" at bounding box center [1005, 203] width 231 height 252
click at [693, 14] on span "Getaways Plus" at bounding box center [701, 15] width 50 height 8
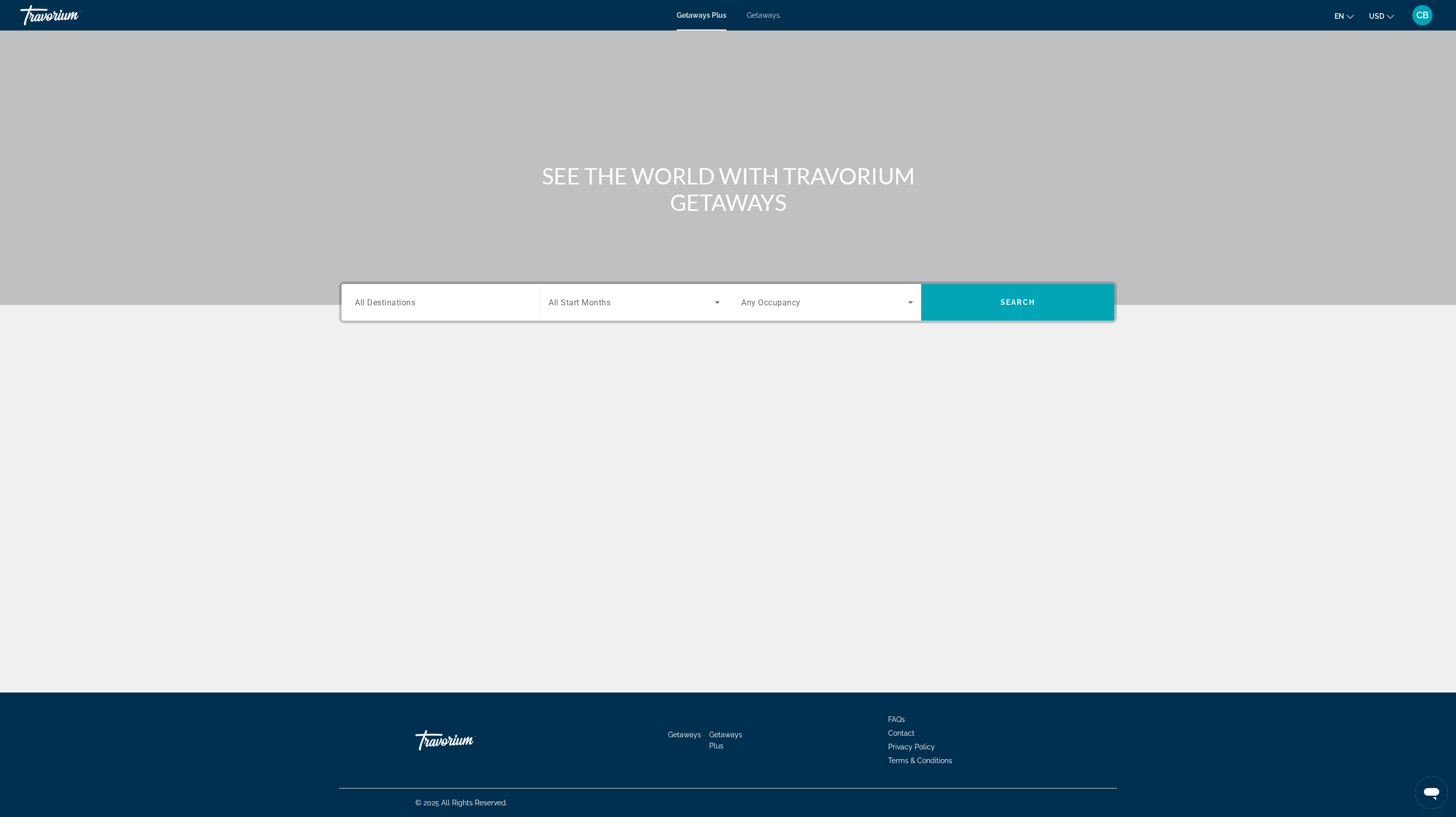
click at [771, 18] on span "Getaways" at bounding box center [763, 15] width 33 height 8
click at [893, 300] on span "Search widget" at bounding box center [824, 302] width 166 height 12
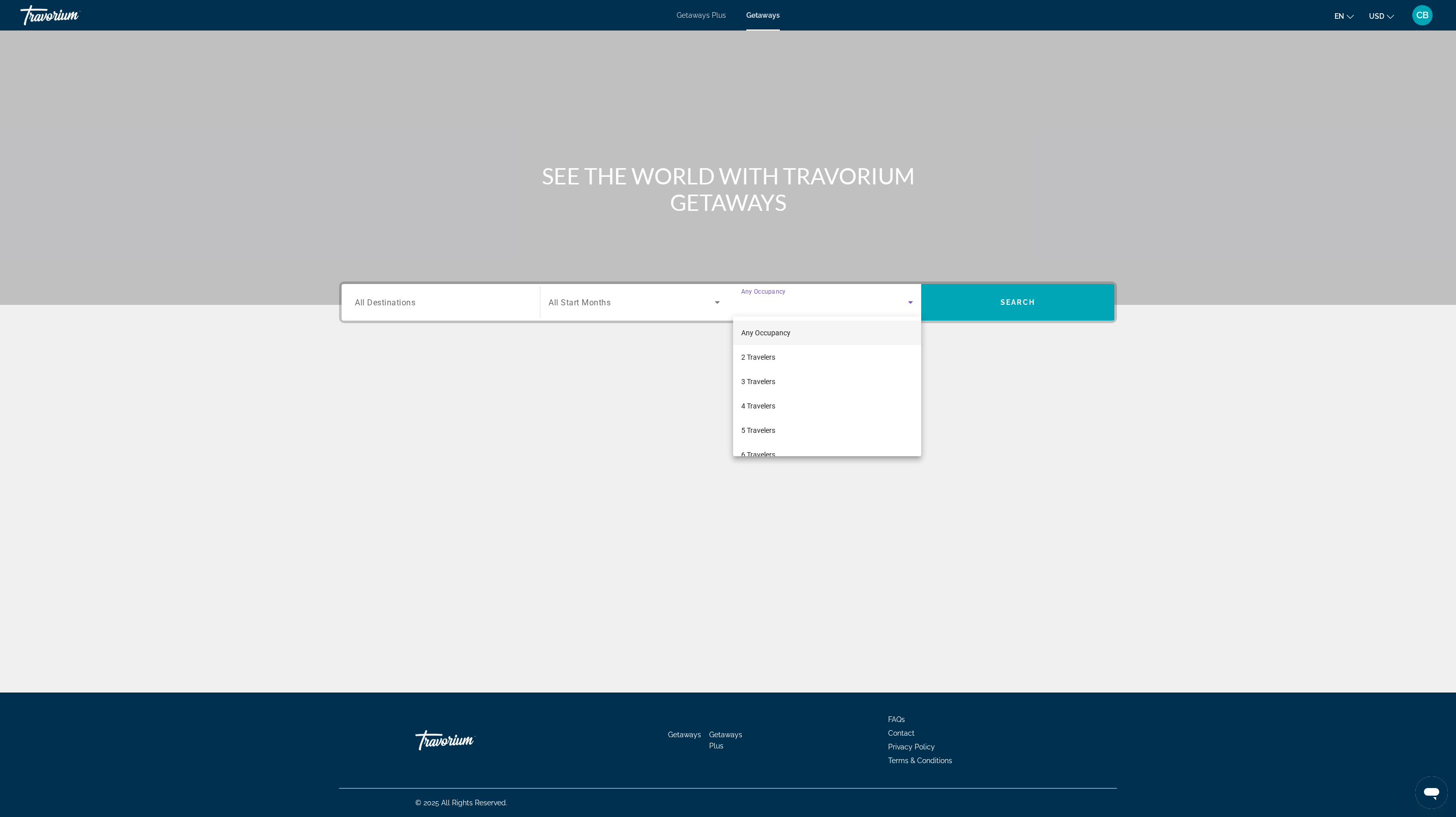
click at [409, 299] on div at bounding box center [728, 408] width 1456 height 817
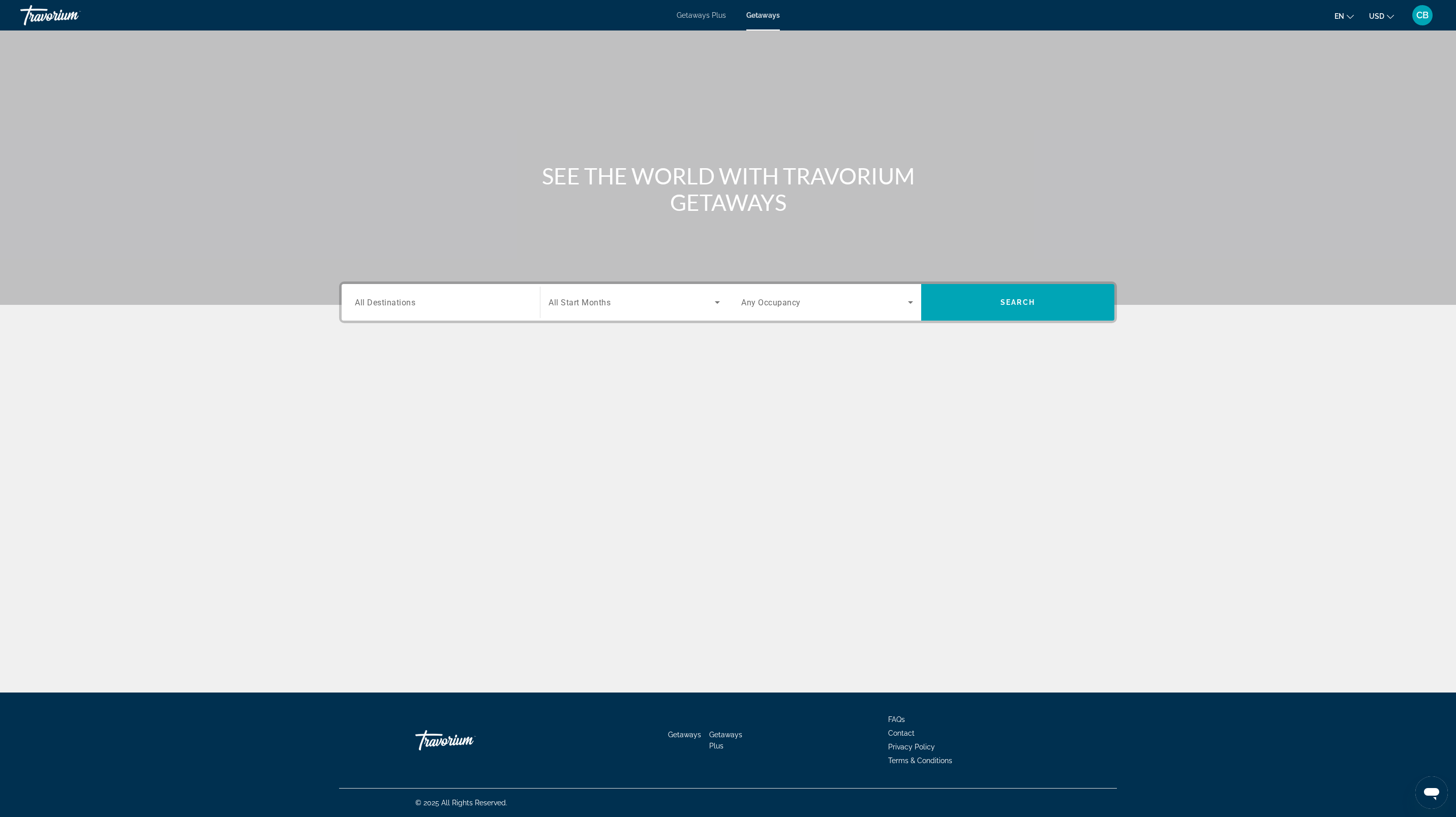
click at [409, 299] on span "All Destinations" at bounding box center [385, 301] width 60 height 10
click at [409, 299] on input "Destination All Destinations" at bounding box center [441, 303] width 172 height 12
click at [431, 432] on span "[GEOGRAPHIC_DATA] (55,838 units available)" at bounding box center [442, 435] width 145 height 8
type input "**********"
click at [642, 298] on span "Search widget" at bounding box center [632, 302] width 166 height 12
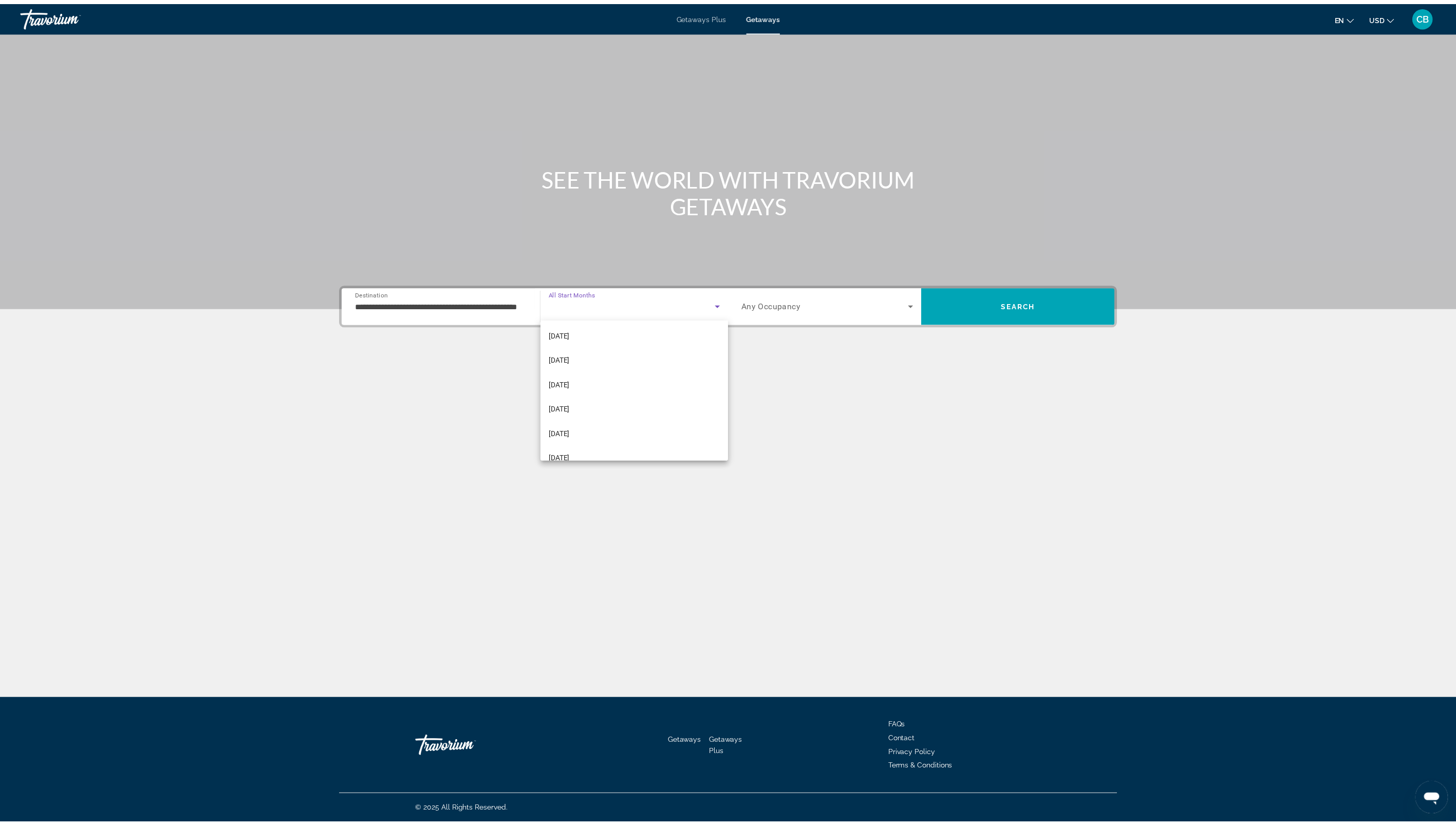
scroll to position [122, 0]
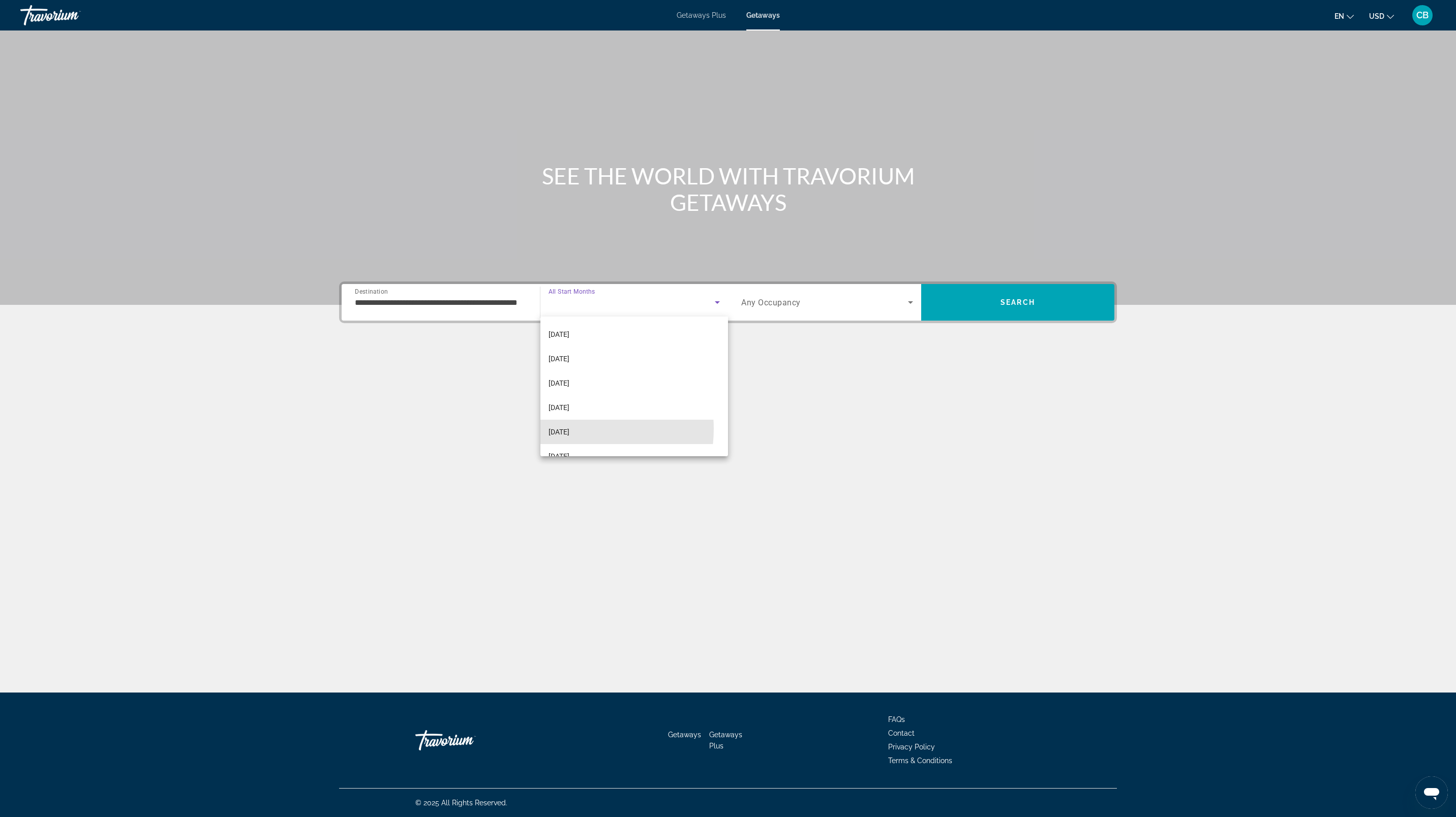
click at [569, 429] on span "[DATE]" at bounding box center [559, 432] width 21 height 12
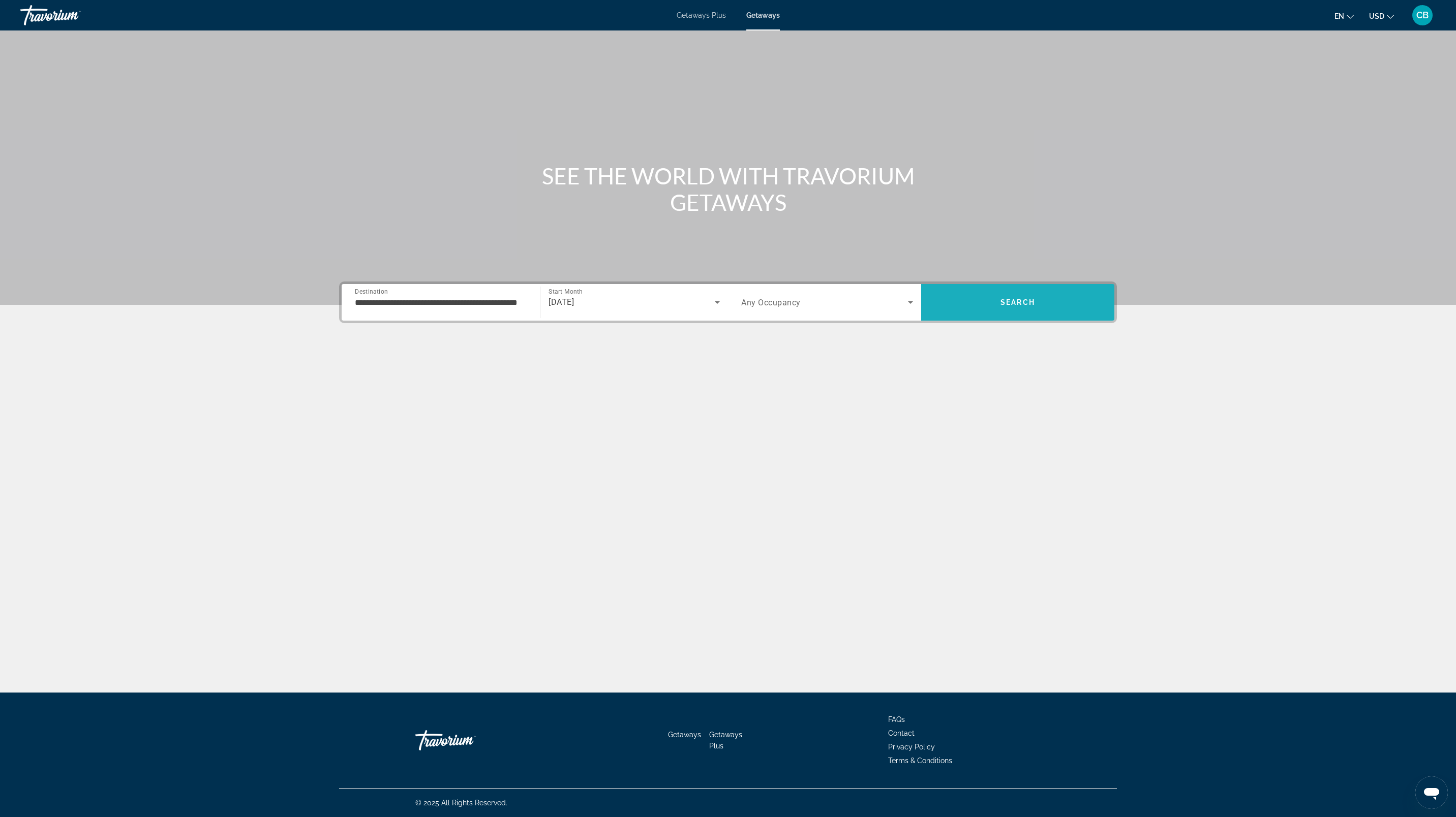
click at [1006, 297] on span "Search" at bounding box center [1017, 302] width 193 height 25
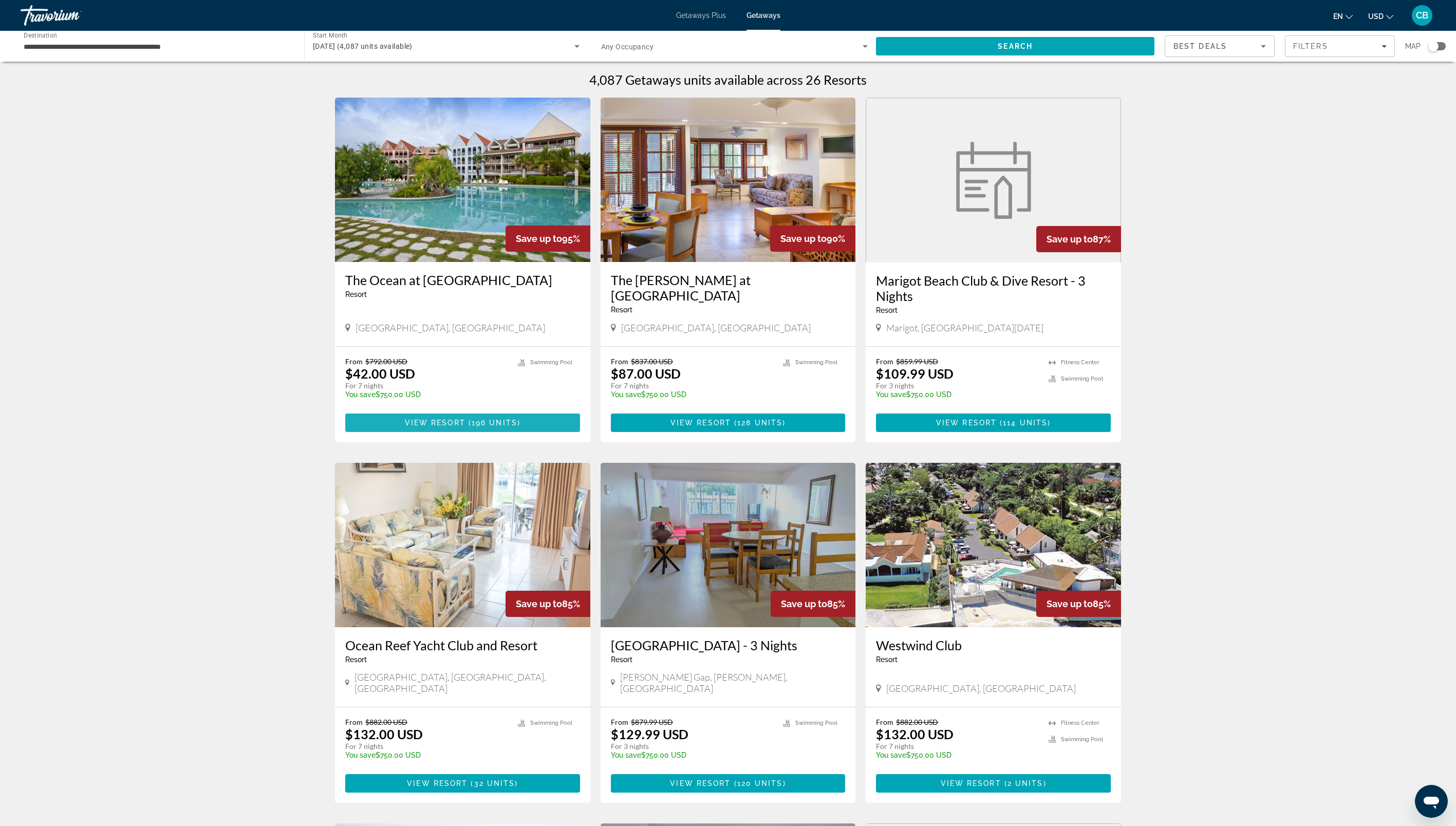
click at [476, 417] on span "Main content" at bounding box center [462, 423] width 235 height 25
